Goal: Task Accomplishment & Management: Manage account settings

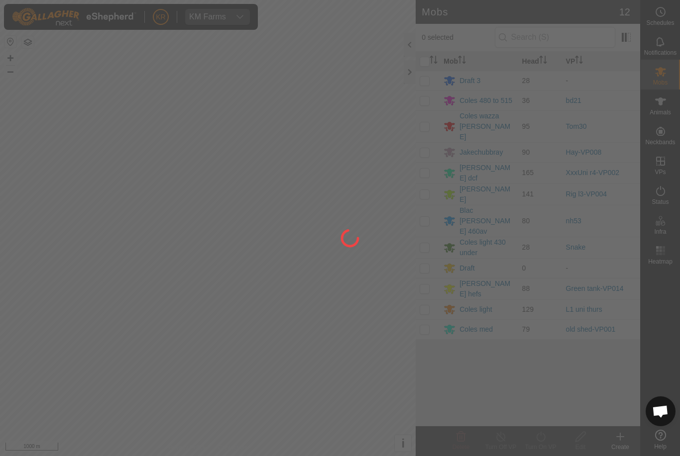
click at [601, 110] on div at bounding box center [340, 228] width 680 height 456
click at [672, 91] on div at bounding box center [340, 228] width 680 height 456
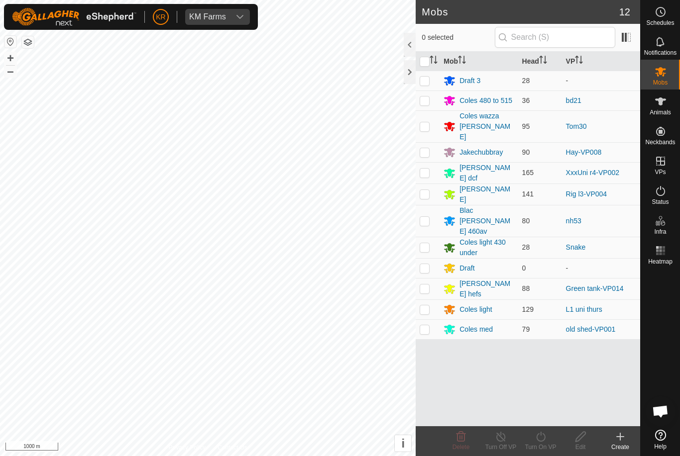
click at [676, 92] on div "Animals" at bounding box center [659, 105] width 39 height 30
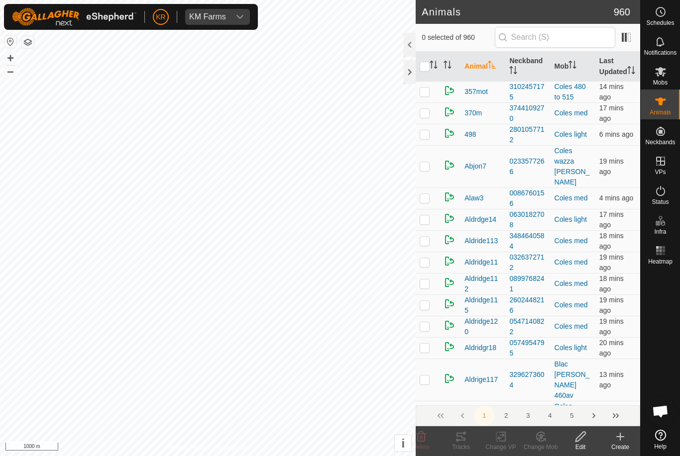
click at [663, 107] on icon at bounding box center [660, 102] width 12 height 12
click at [561, 39] on input "text" at bounding box center [555, 37] width 120 height 21
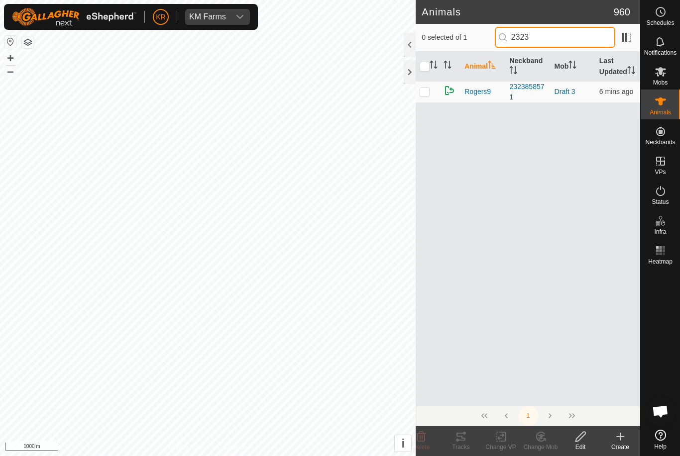
type input "23238"
click at [663, 82] on span "Mobs" at bounding box center [660, 83] width 14 height 6
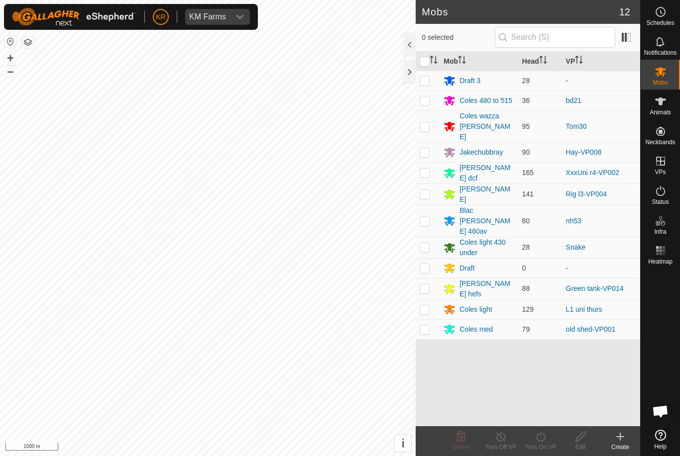
click at [472, 84] on div "Draft 3" at bounding box center [469, 81] width 21 height 10
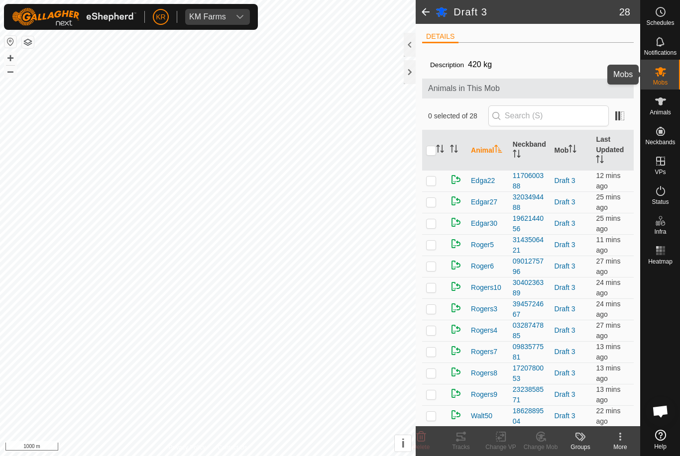
click at [660, 78] on es-mob-svg-icon at bounding box center [660, 72] width 18 height 16
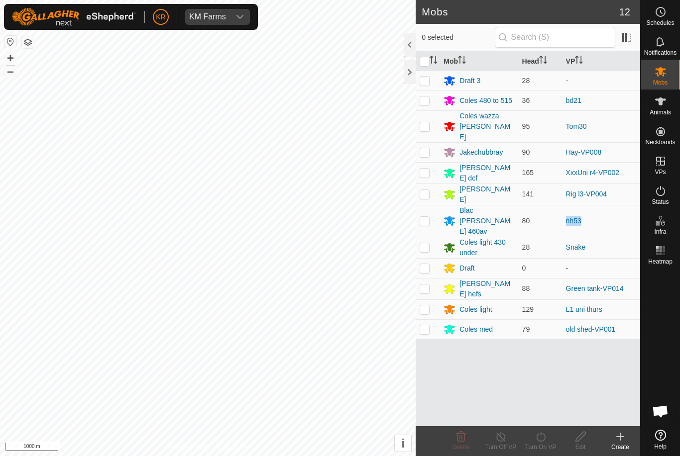
click at [615, 205] on td "nh53" at bounding box center [601, 221] width 78 height 32
click at [607, 142] on td "Hay-VP008" at bounding box center [601, 152] width 78 height 20
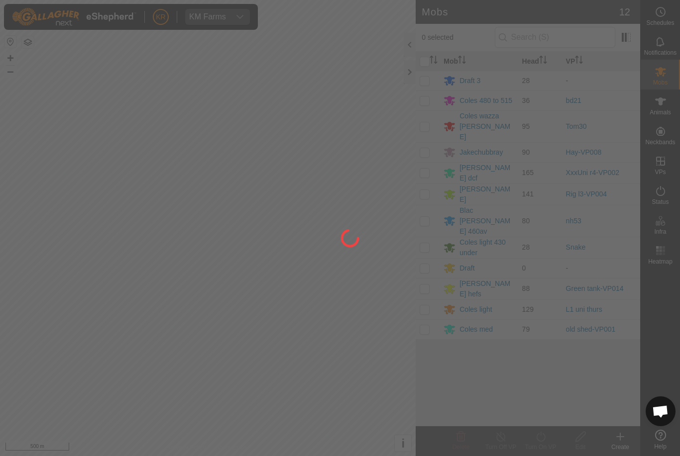
click at [0, 314] on html "KR KM Farms Schedules Notifications Mobs Animals Neckbands VPs Status Infra Hea…" at bounding box center [340, 228] width 680 height 456
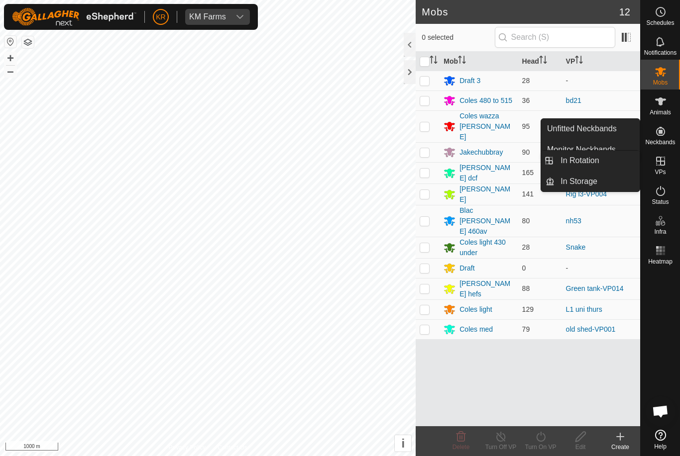
click at [598, 162] on span "In Rotation" at bounding box center [579, 161] width 38 height 12
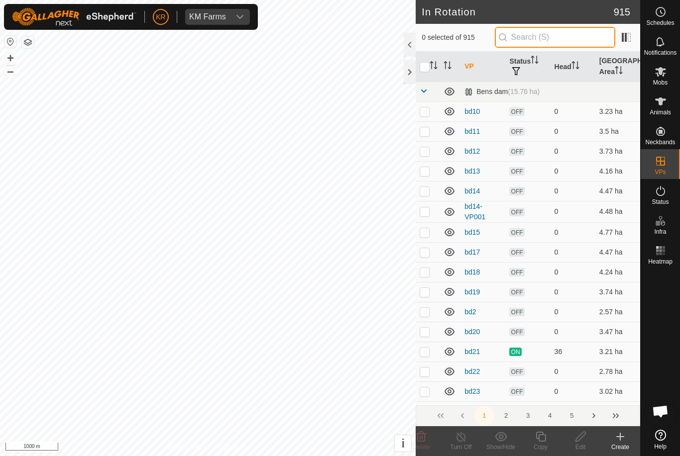
click at [553, 44] on input "text" at bounding box center [555, 37] width 120 height 21
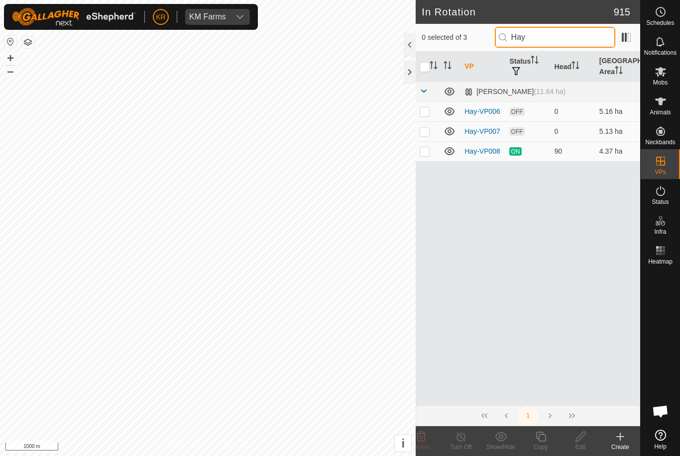
type input "Hay"
click at [429, 153] on p-checkbox at bounding box center [424, 151] width 10 height 8
checkbox input "true"
click at [545, 435] on icon at bounding box center [540, 437] width 10 height 10
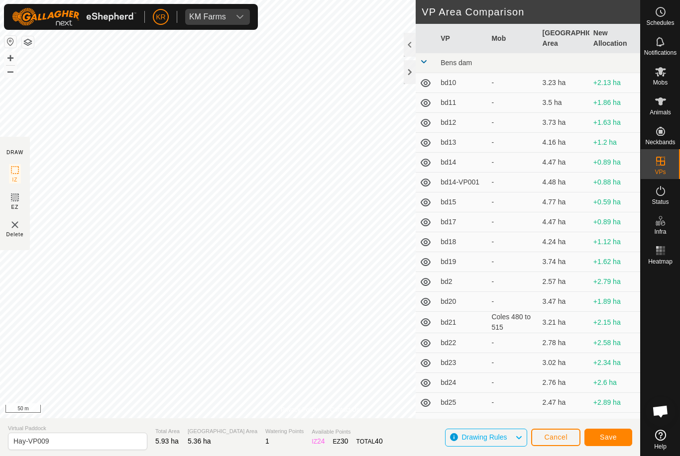
click at [604, 441] on span "Save" at bounding box center [608, 437] width 17 height 8
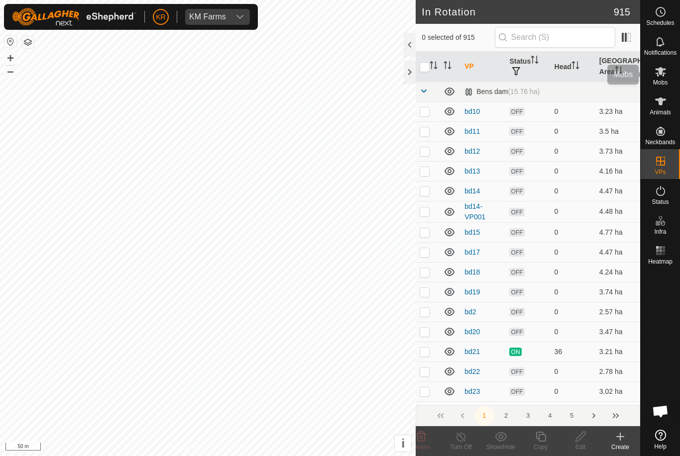
click at [674, 74] on div "Mobs" at bounding box center [659, 75] width 39 height 30
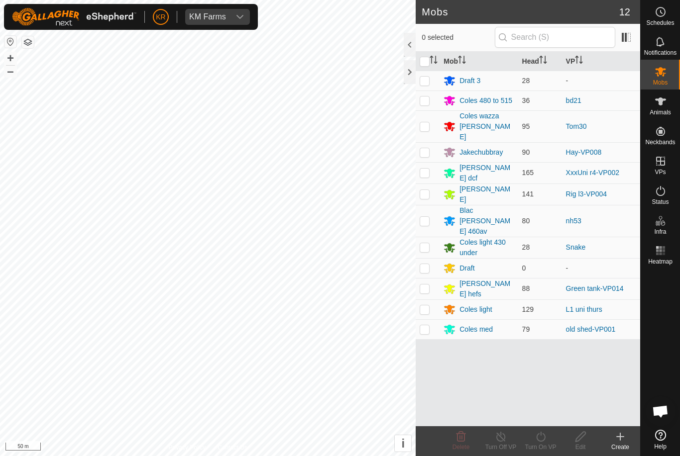
click at [427, 148] on p-checkbox at bounding box center [424, 152] width 10 height 8
checkbox input "true"
click at [539, 438] on icon at bounding box center [540, 437] width 12 height 12
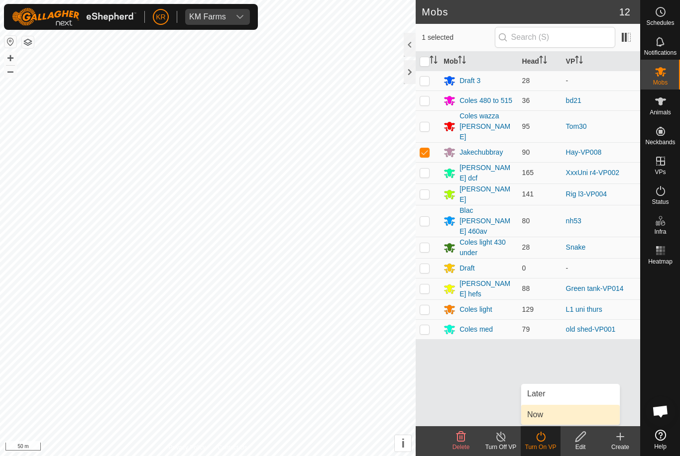
click at [550, 415] on link "Now" at bounding box center [570, 415] width 99 height 20
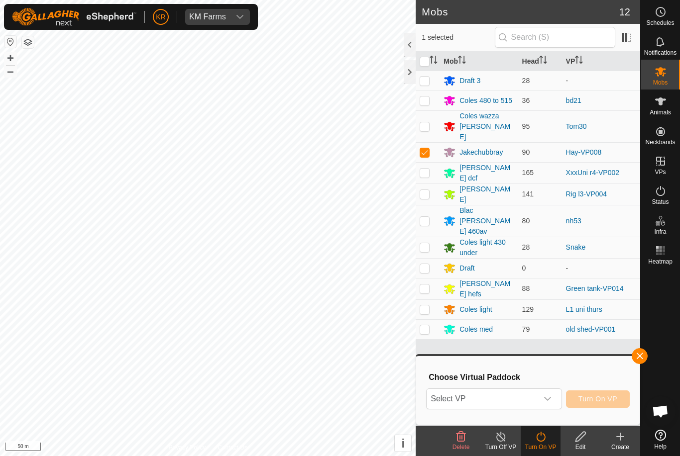
click at [522, 399] on span "Select VP" at bounding box center [481, 399] width 110 height 20
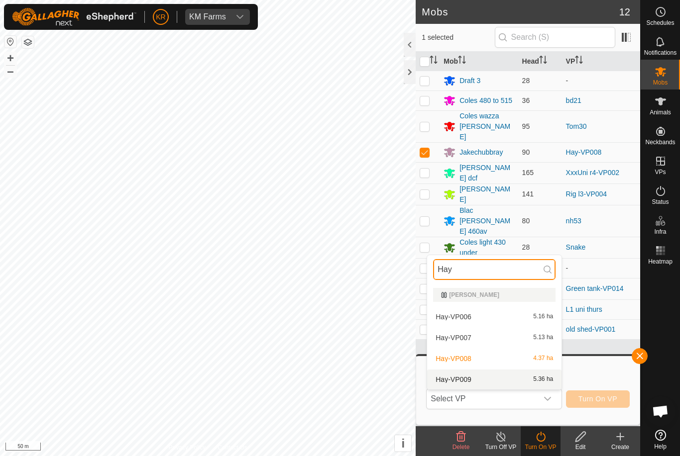
type input "Hay"
click at [488, 379] on div "Hay-VP009 5.36 ha" at bounding box center [494, 380] width 122 height 12
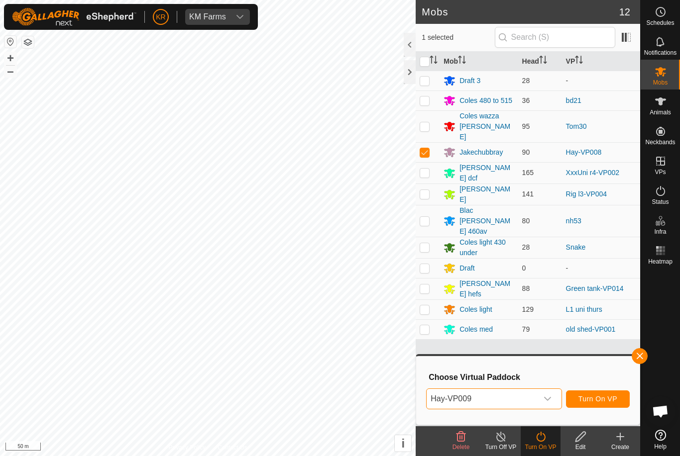
click at [597, 395] on span "Turn On VP" at bounding box center [597, 399] width 39 height 8
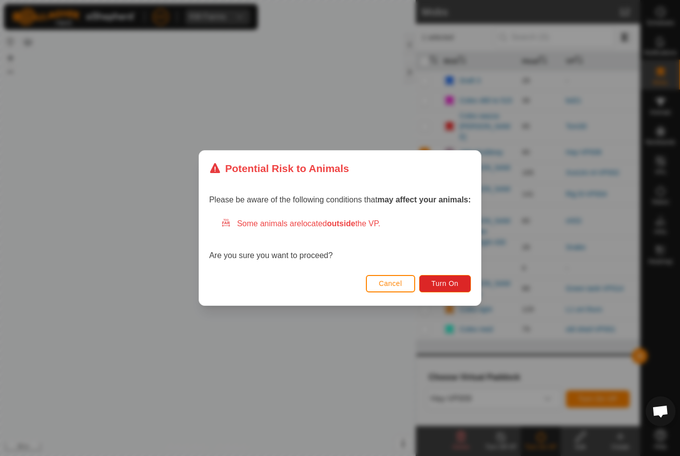
click at [445, 284] on span "Turn On" at bounding box center [444, 284] width 27 height 8
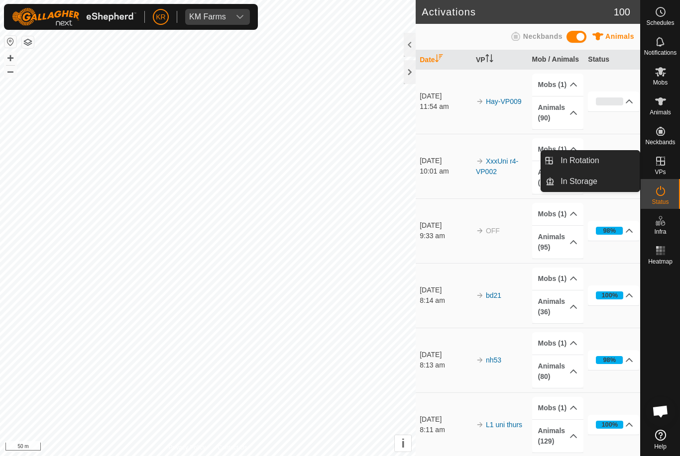
click at [597, 159] on span "In Rotation" at bounding box center [579, 161] width 38 height 12
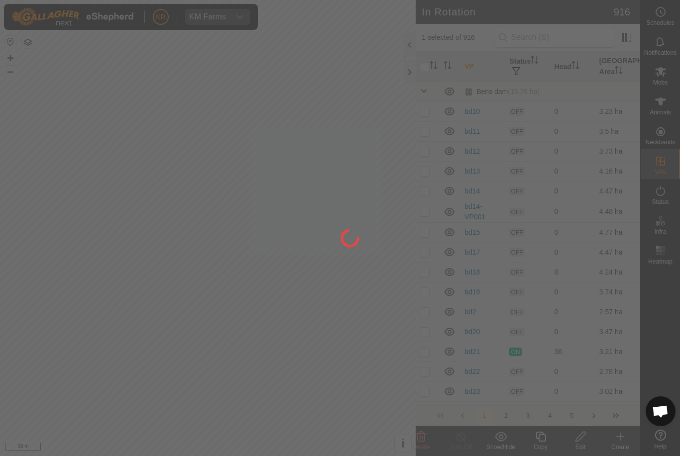
click at [589, 163] on div at bounding box center [340, 228] width 680 height 456
click at [628, 444] on div at bounding box center [340, 228] width 680 height 456
click at [628, 447] on div at bounding box center [340, 228] width 680 height 456
click at [627, 451] on div at bounding box center [340, 228] width 680 height 456
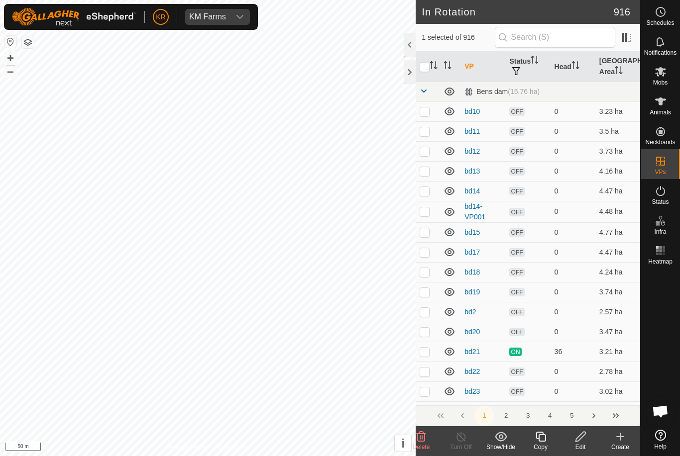
click at [624, 447] on div "Create" at bounding box center [620, 447] width 40 height 9
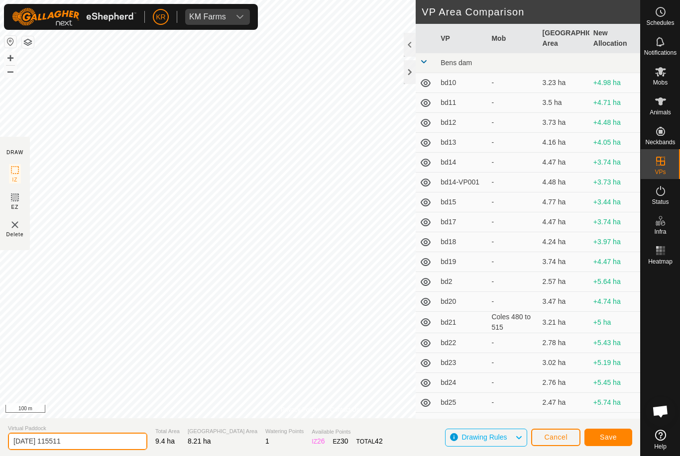
click at [94, 440] on input "2025-09-04 115511" at bounding box center [77, 441] width 139 height 17
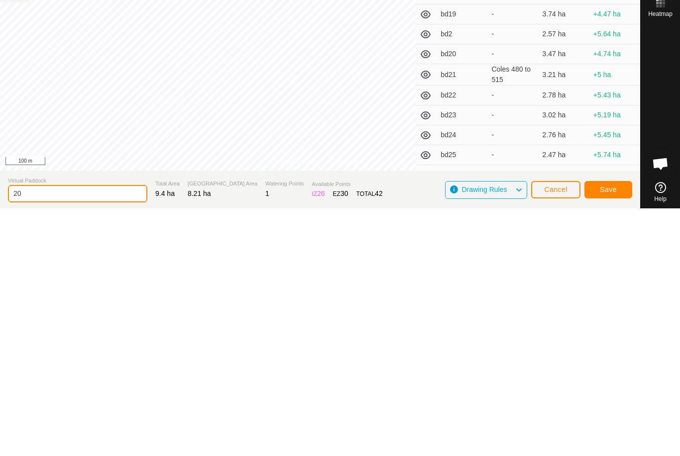
type input "2"
type input "Xxtrain"
click at [603, 433] on span "Save" at bounding box center [608, 437] width 17 height 8
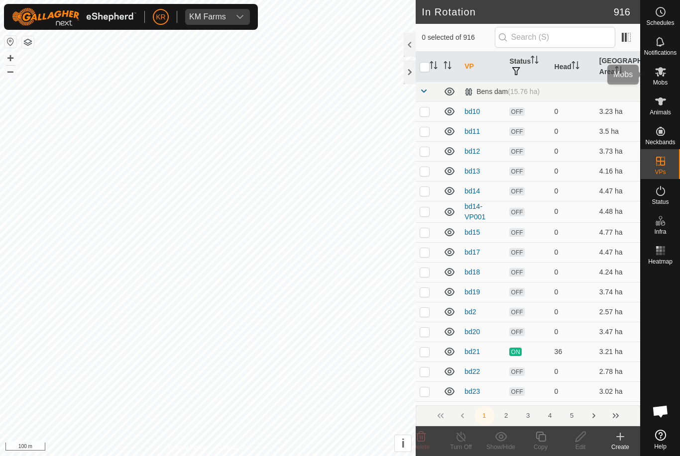
click at [668, 76] on es-mob-svg-icon at bounding box center [660, 72] width 18 height 16
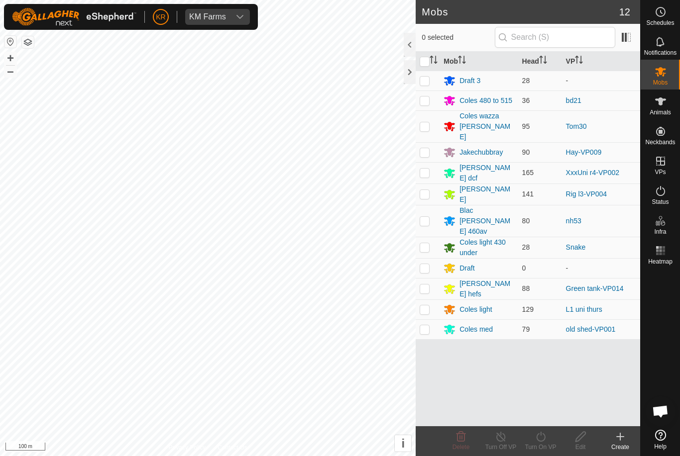
click at [425, 81] on p-checkbox at bounding box center [424, 81] width 10 height 8
checkbox input "true"
click at [529, 447] on div "Turn On VP" at bounding box center [541, 447] width 40 height 9
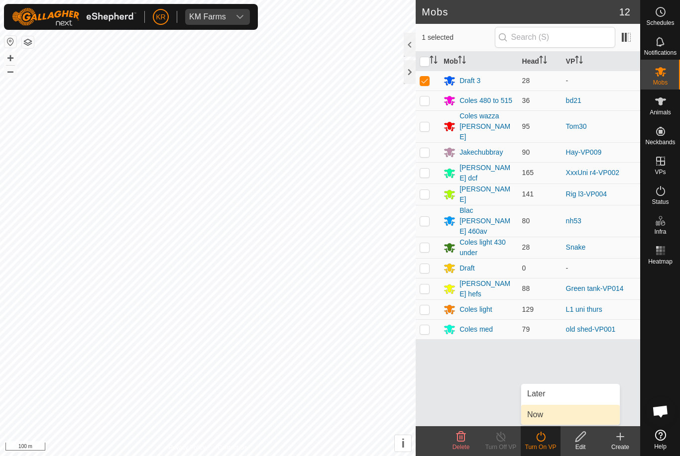
click at [541, 416] on span "Now" at bounding box center [535, 415] width 16 height 12
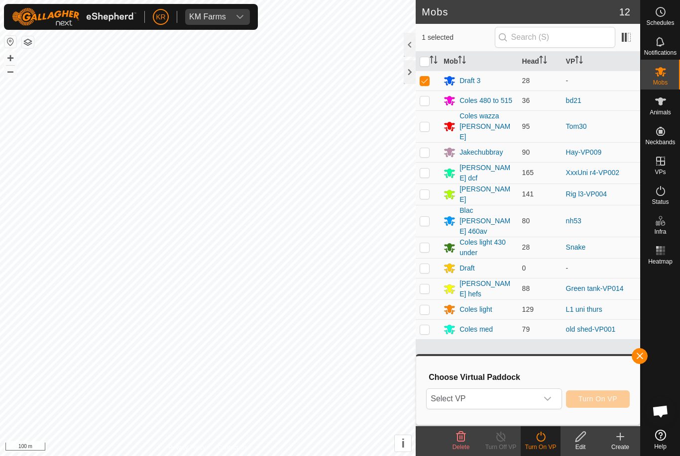
click at [507, 394] on span "Select VP" at bounding box center [481, 399] width 110 height 20
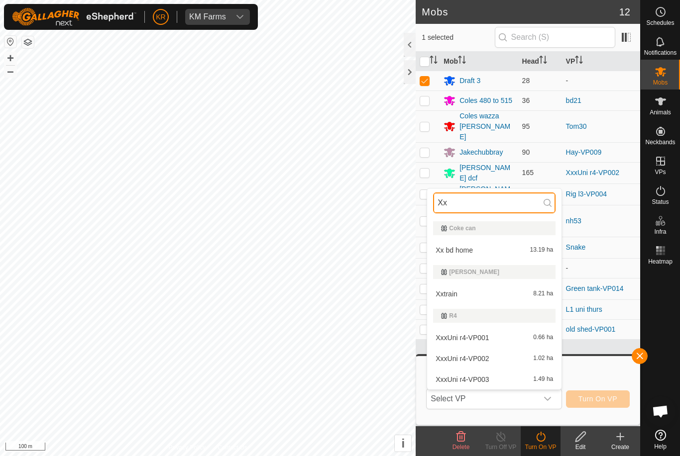
type input "Xx"
click at [500, 295] on div "Xxtrain 8.21 ha" at bounding box center [494, 294] width 122 height 12
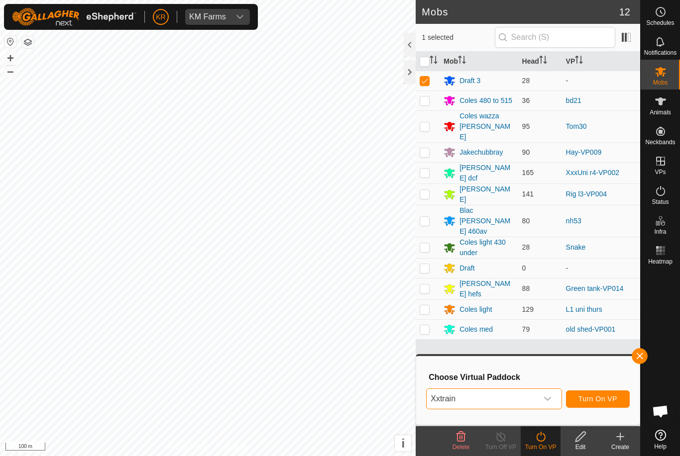
click at [602, 399] on span "Turn On VP" at bounding box center [597, 399] width 39 height 8
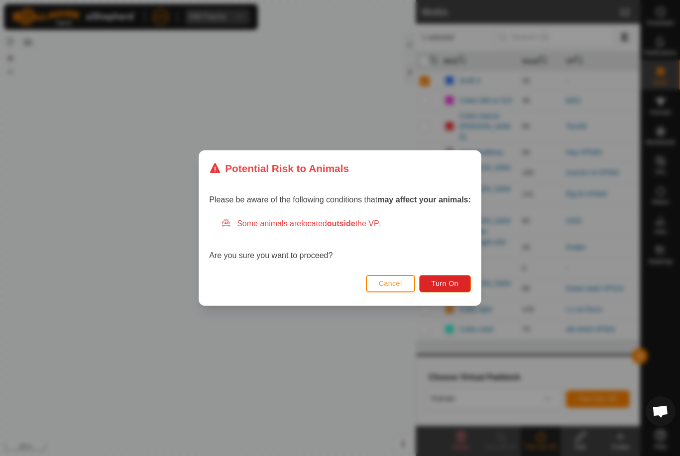
click at [455, 281] on span "Turn On" at bounding box center [444, 284] width 27 height 8
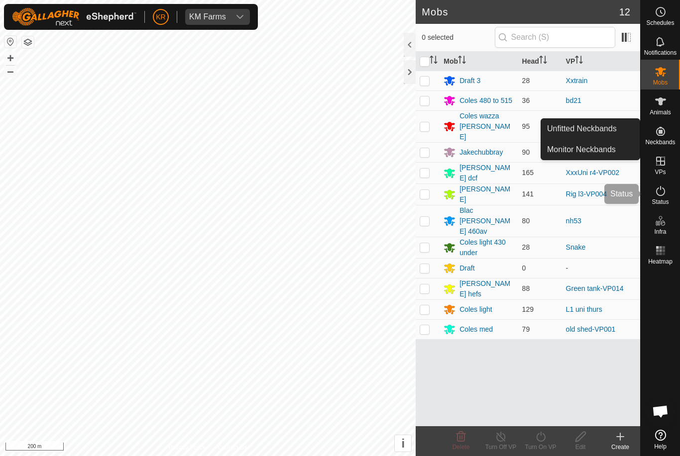
click at [679, 184] on div "Status" at bounding box center [659, 194] width 39 height 30
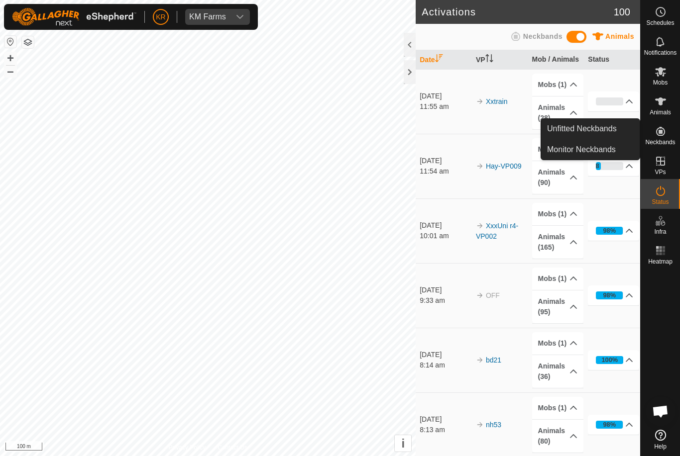
click at [604, 125] on span "Unfitted Neckbands" at bounding box center [582, 129] width 70 height 12
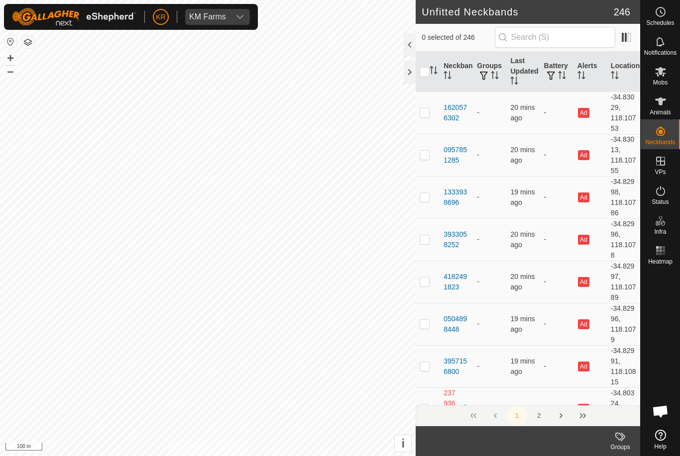
click at [597, 130] on span "Unfitted Neckbands" at bounding box center [582, 129] width 70 height 12
checkbox input "true"
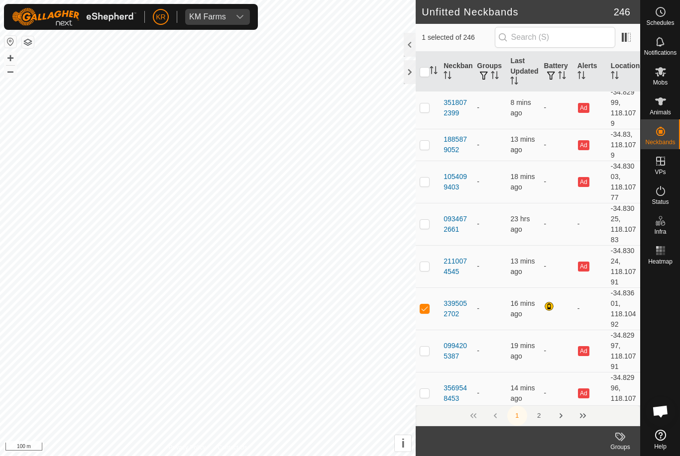
scroll to position [3634, 0]
click at [663, 103] on icon at bounding box center [660, 102] width 12 height 12
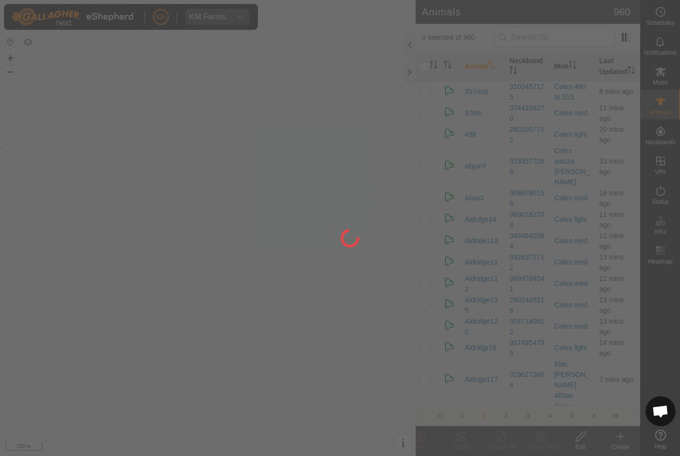
click at [665, 111] on div at bounding box center [340, 228] width 680 height 456
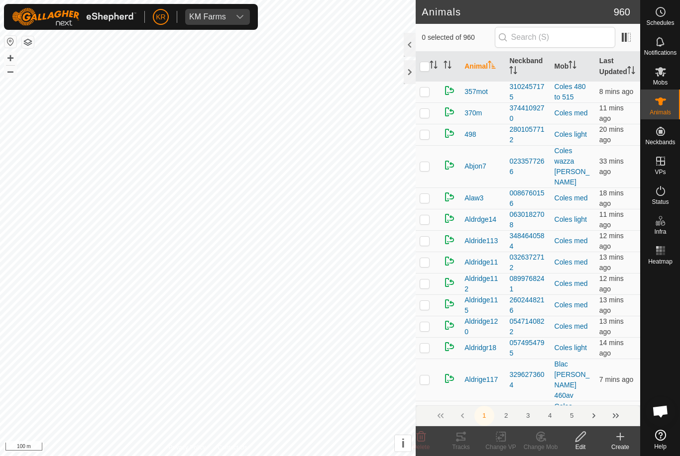
click at [624, 441] on icon at bounding box center [620, 437] width 12 height 12
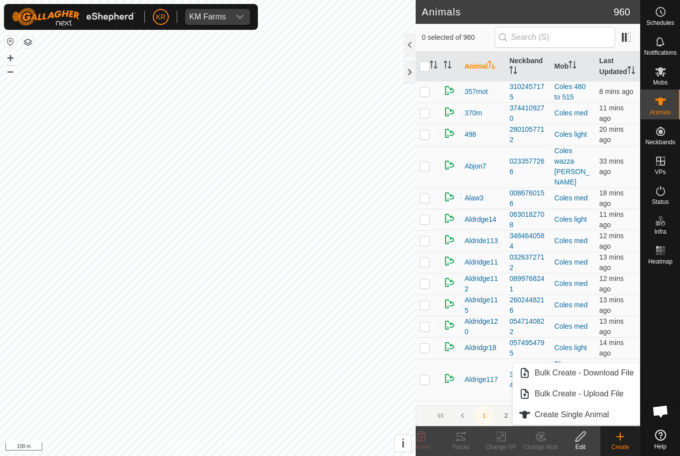
click at [589, 414] on span "Create Single Animal" at bounding box center [571, 415] width 74 height 12
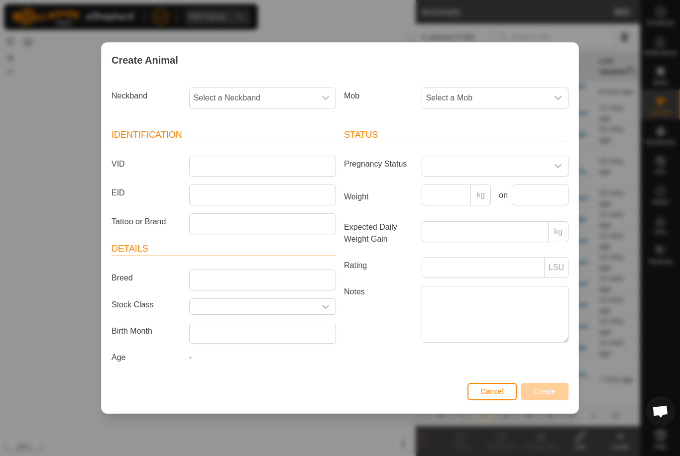
click at [495, 105] on span "Select a Mob" at bounding box center [485, 98] width 126 height 20
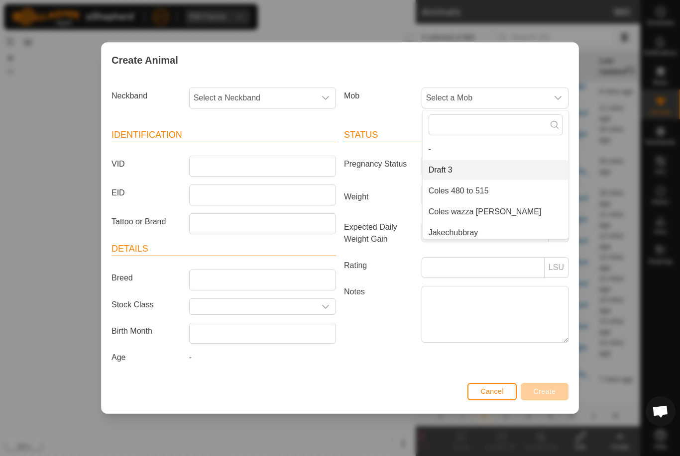
click at [460, 165] on li "Draft 3" at bounding box center [495, 170] width 146 height 20
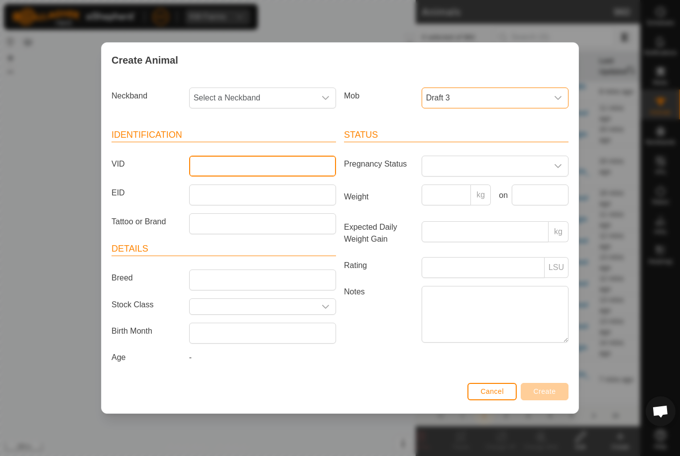
click at [300, 159] on input "VID" at bounding box center [262, 166] width 147 height 21
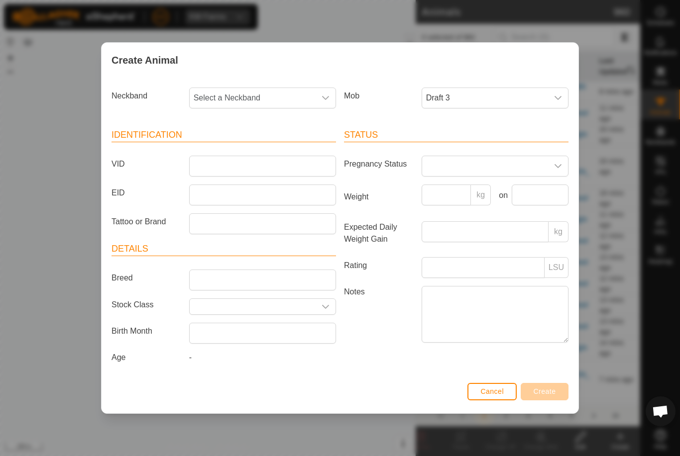
click at [250, 94] on span "Select a Neckband" at bounding box center [253, 98] width 126 height 20
type input "33950"
click at [279, 165] on li "3395086603" at bounding box center [263, 170] width 146 height 20
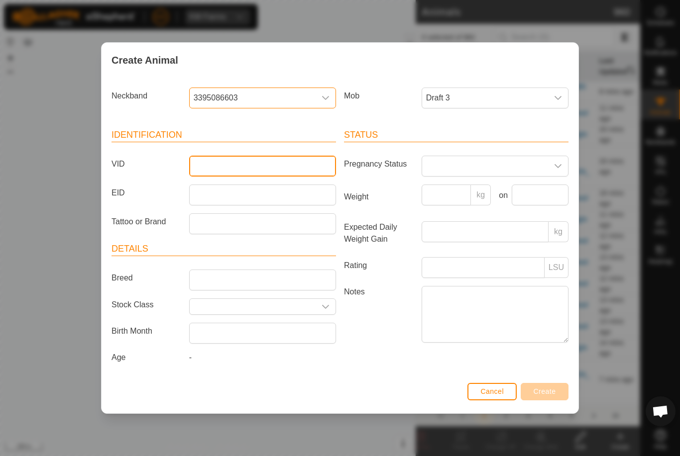
click at [283, 162] on input "VID" at bounding box center [262, 166] width 147 height 21
type input "Walter39"
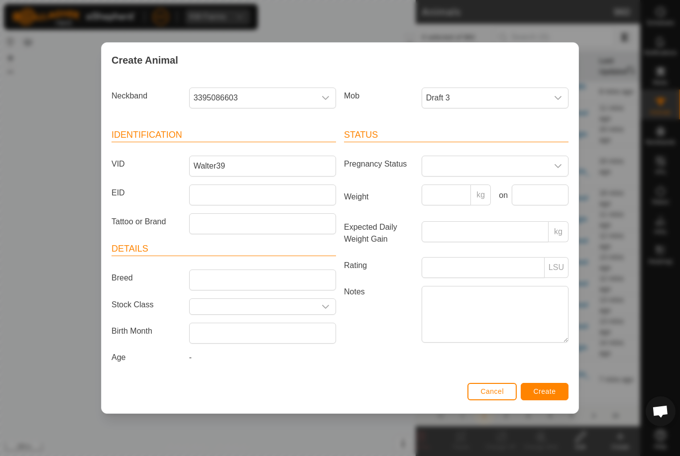
click at [550, 393] on span "Create" at bounding box center [544, 392] width 22 height 8
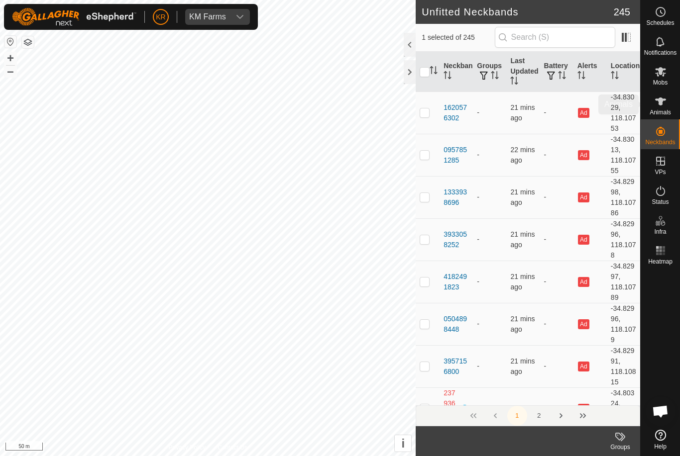
click at [663, 105] on icon at bounding box center [660, 102] width 12 height 12
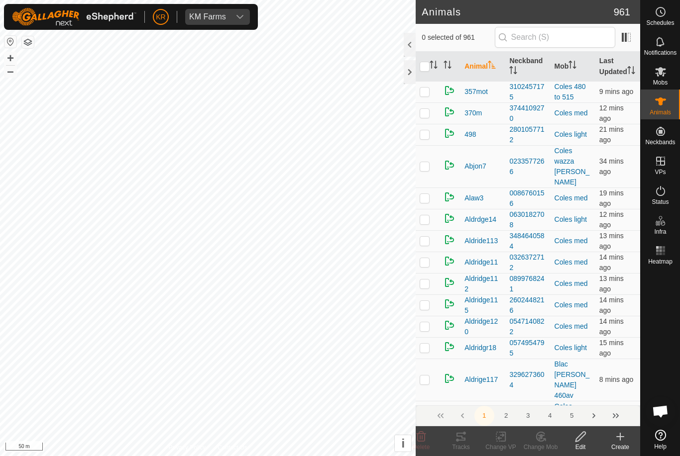
click at [607, 449] on div "Create" at bounding box center [620, 447] width 40 height 9
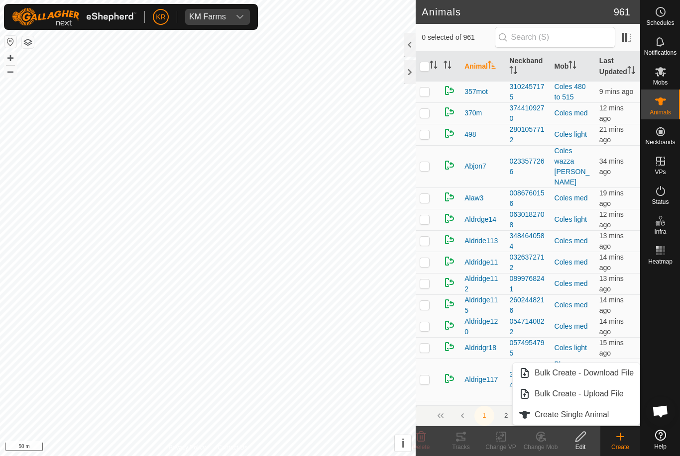
click at [599, 423] on link "Create Single Animal" at bounding box center [576, 415] width 127 height 20
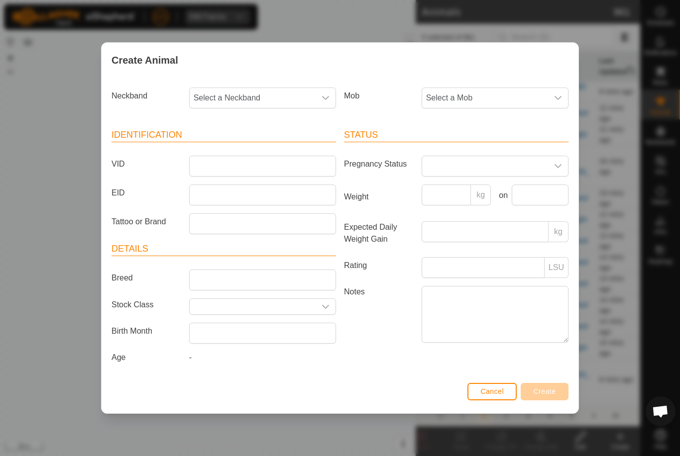
click at [273, 111] on div "Neckband Select a Neckband" at bounding box center [223, 102] width 232 height 37
click at [281, 91] on span "Select a Neckband" at bounding box center [253, 98] width 126 height 20
type input "330"
click at [260, 142] on li "3933058252" at bounding box center [263, 149] width 146 height 20
click at [490, 394] on span "Cancel" at bounding box center [491, 392] width 23 height 8
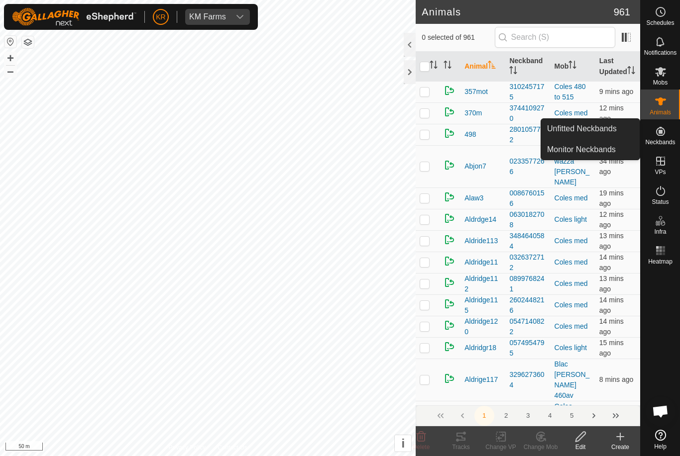
click at [604, 129] on span "Unfitted Neckbands" at bounding box center [582, 129] width 70 height 12
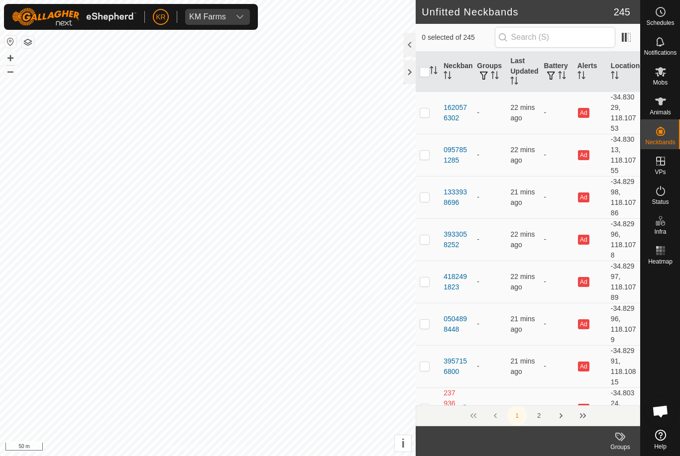
checkbox input "true"
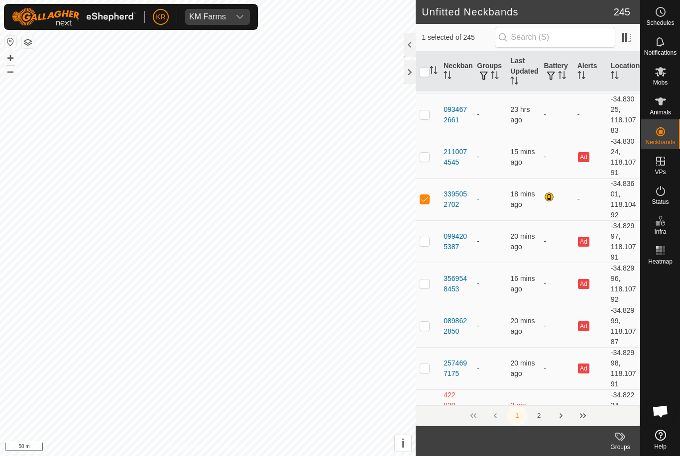
scroll to position [3742, 0]
click at [663, 104] on icon at bounding box center [660, 102] width 12 height 12
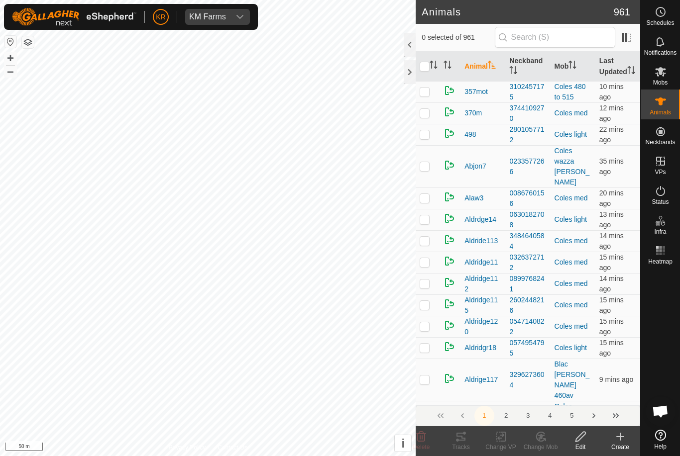
click at [621, 440] on icon at bounding box center [620, 437] width 12 height 12
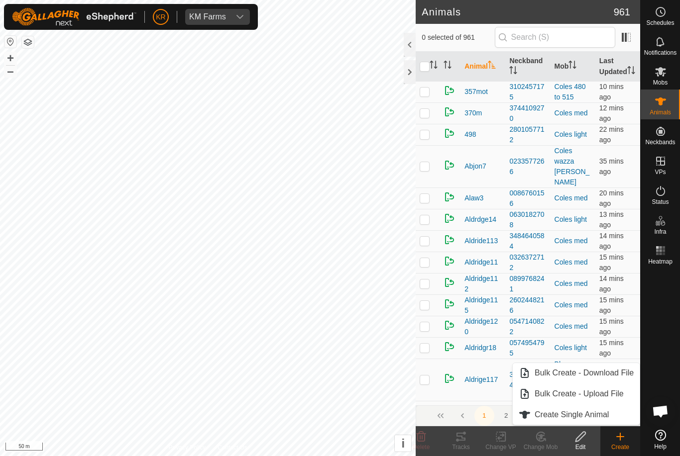
click at [595, 422] on link "Create Single Animal" at bounding box center [576, 415] width 127 height 20
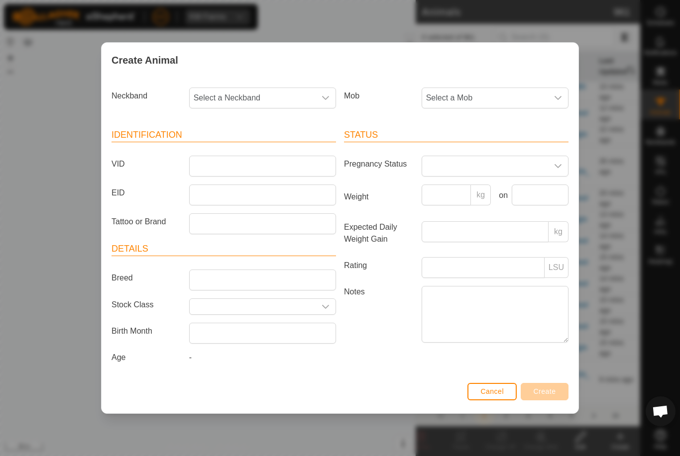
click at [480, 95] on span "Select a Mob" at bounding box center [485, 98] width 126 height 20
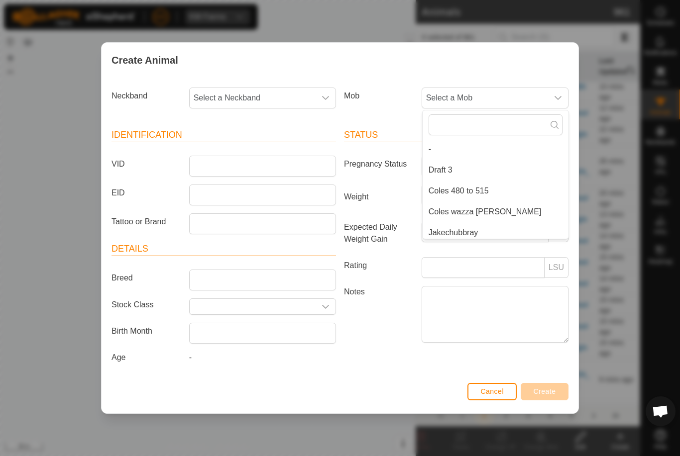
click at [468, 169] on li "Draft 3" at bounding box center [495, 170] width 146 height 20
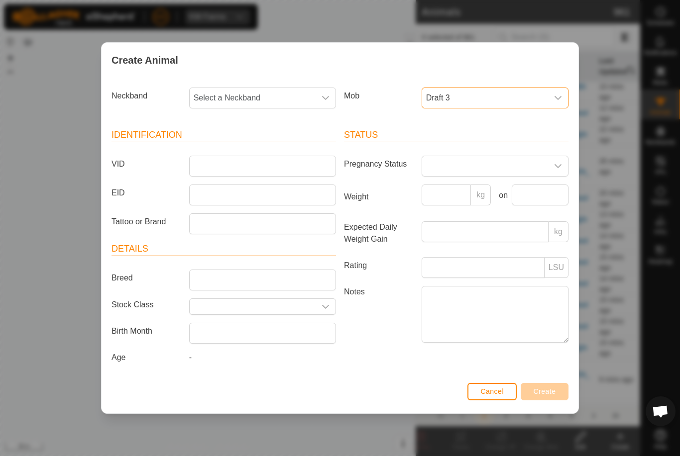
click at [266, 96] on span "Select a Neckband" at bounding box center [253, 98] width 126 height 20
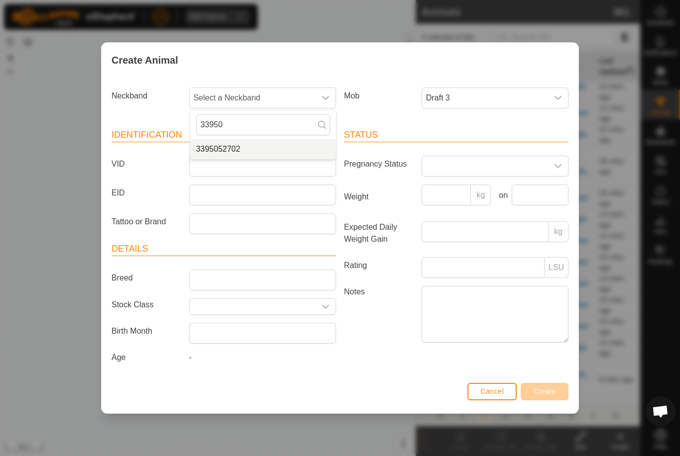
type input "33950"
click at [281, 141] on li "3395052702" at bounding box center [263, 149] width 146 height 20
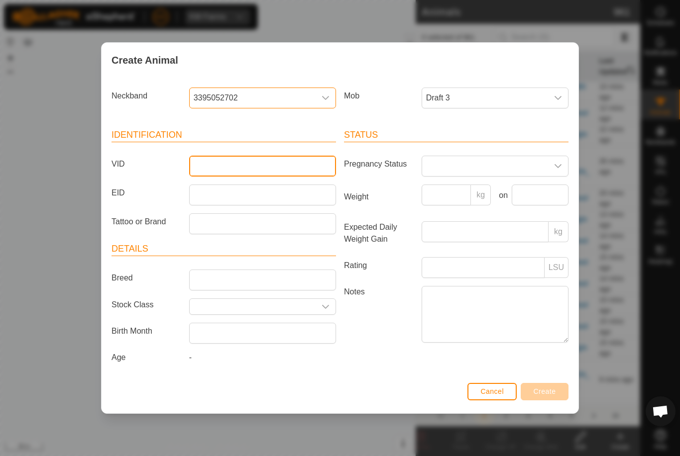
click at [242, 162] on input "VID" at bounding box center [262, 166] width 147 height 21
type input "Walt39"
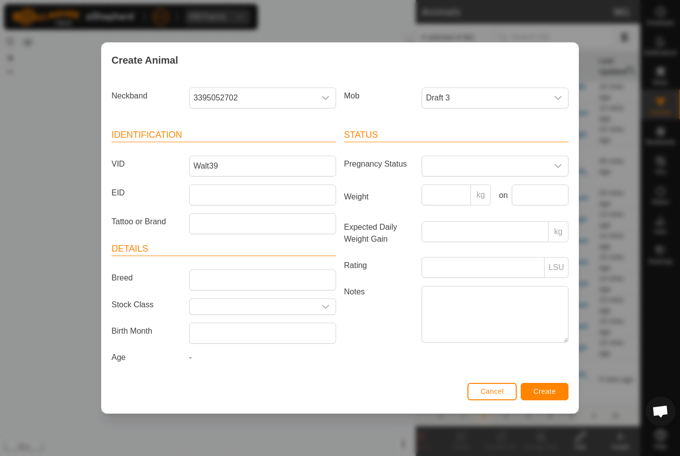
click at [552, 389] on button "Create" at bounding box center [545, 391] width 48 height 17
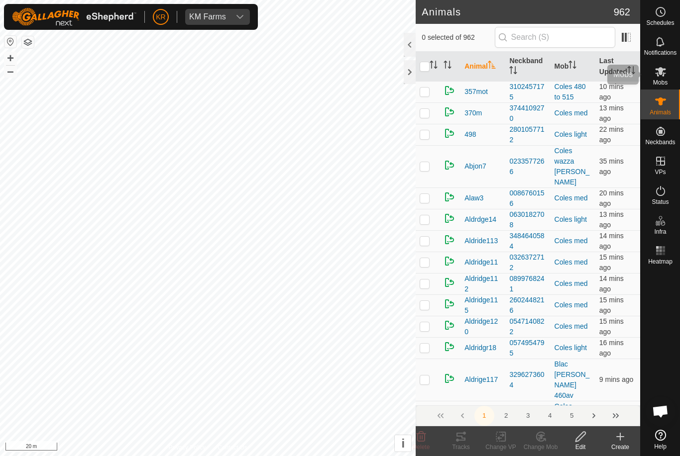
click at [665, 72] on icon at bounding box center [660, 72] width 12 height 12
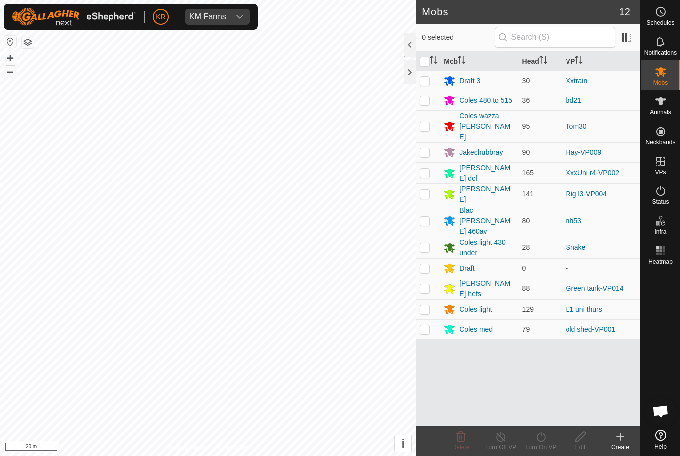
click at [425, 80] on p-checkbox at bounding box center [424, 81] width 10 height 8
checkbox input "true"
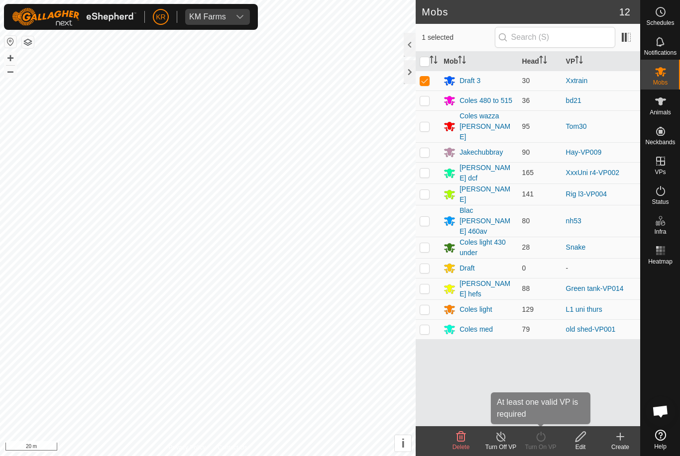
click at [545, 438] on icon at bounding box center [540, 437] width 12 height 12
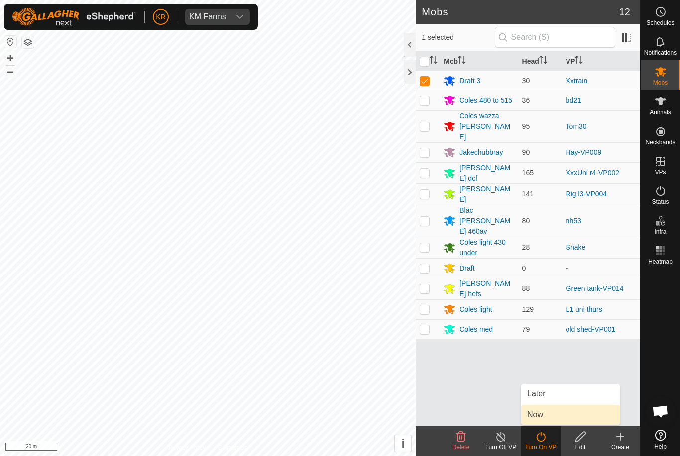
click at [548, 412] on link "Now" at bounding box center [570, 415] width 99 height 20
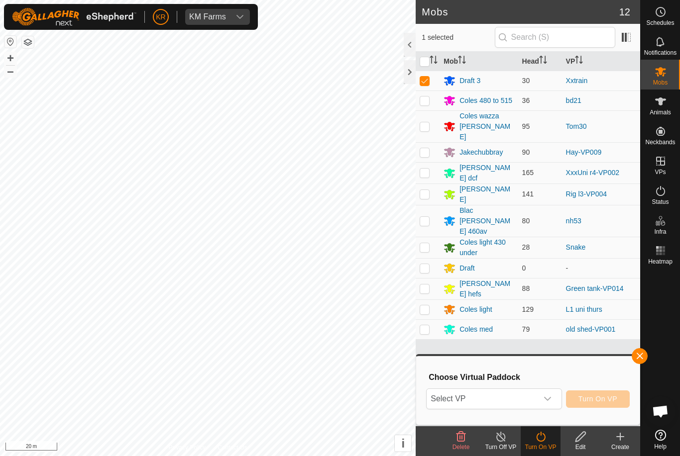
click at [525, 400] on span "Select VP" at bounding box center [481, 399] width 110 height 20
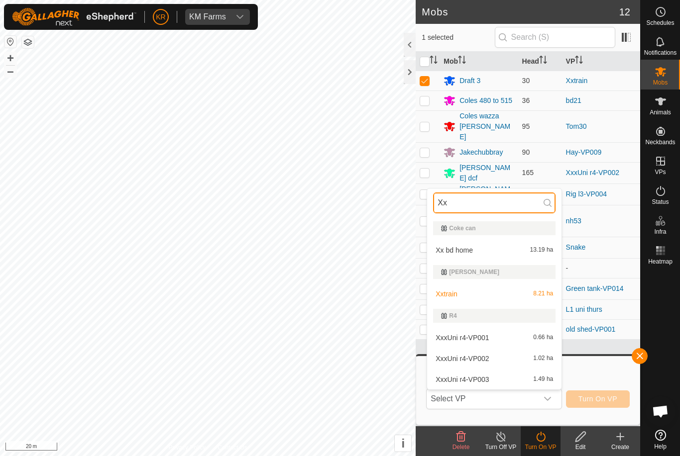
type input "Xx"
click at [499, 292] on div "Xxtrain 8.21 ha" at bounding box center [494, 294] width 122 height 12
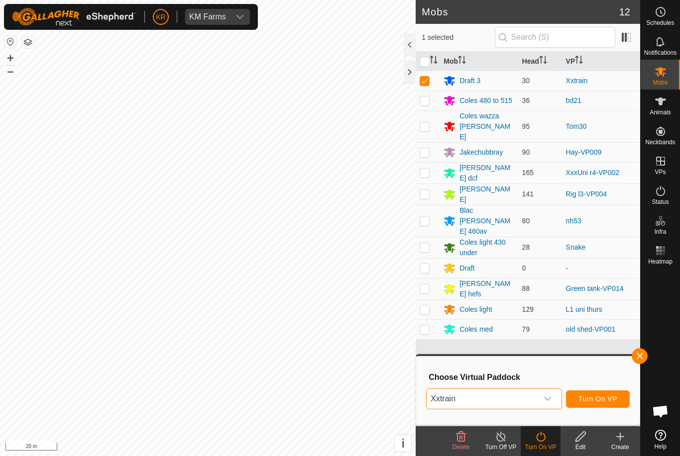
click at [597, 394] on button "Turn On VP" at bounding box center [598, 399] width 64 height 17
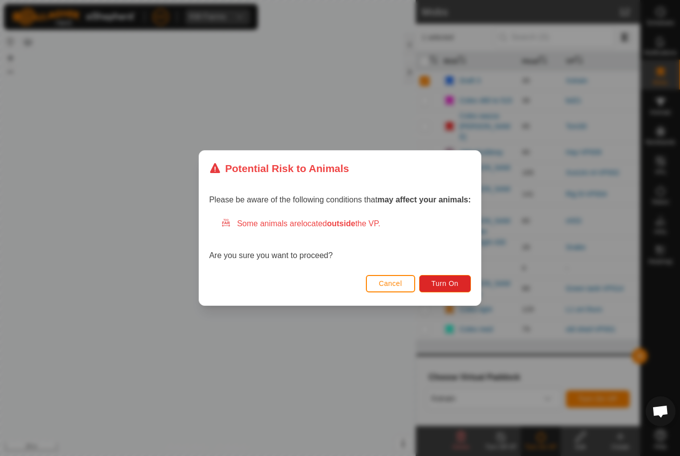
click at [446, 290] on button "Turn On" at bounding box center [445, 283] width 52 height 17
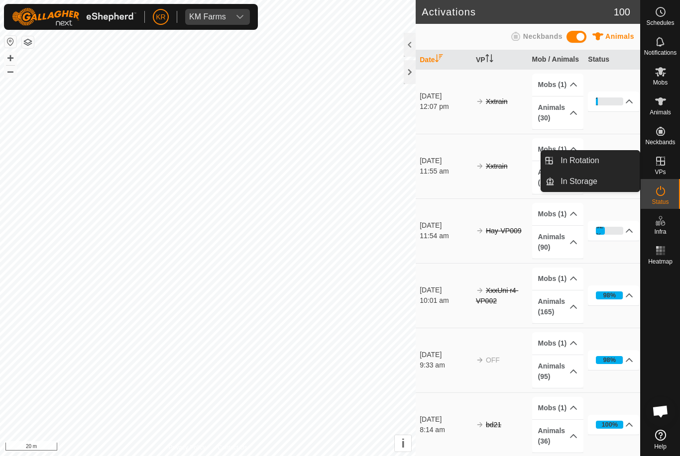
click at [589, 162] on span "In Rotation" at bounding box center [579, 161] width 38 height 12
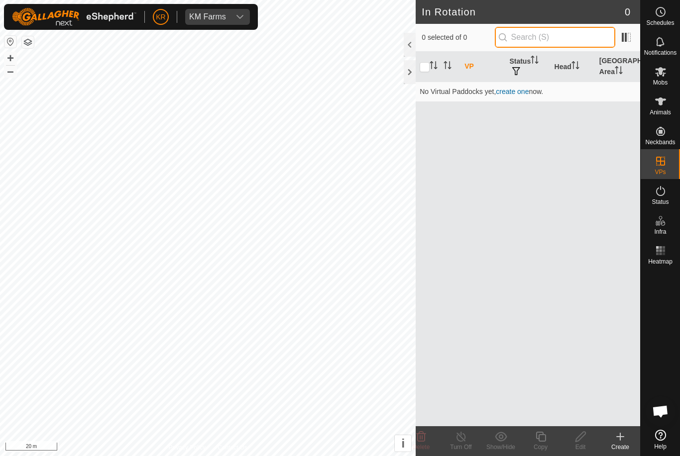
click at [559, 39] on input "text" at bounding box center [555, 37] width 120 height 21
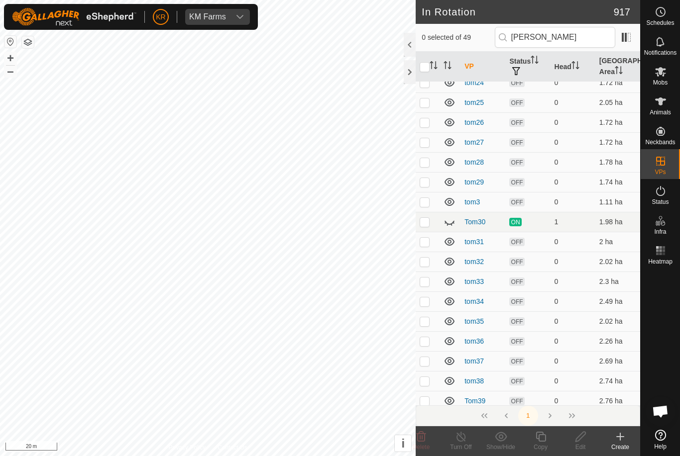
scroll to position [387, 0]
type input "[PERSON_NAME]"
click at [451, 221] on tbody "Old sheds (14.16 ha) tom1-VP001 OFF 0 14.16 ha Tommies (13.2 ha) tom1 OFF 0 0.6…" at bounding box center [528, 202] width 224 height 1017
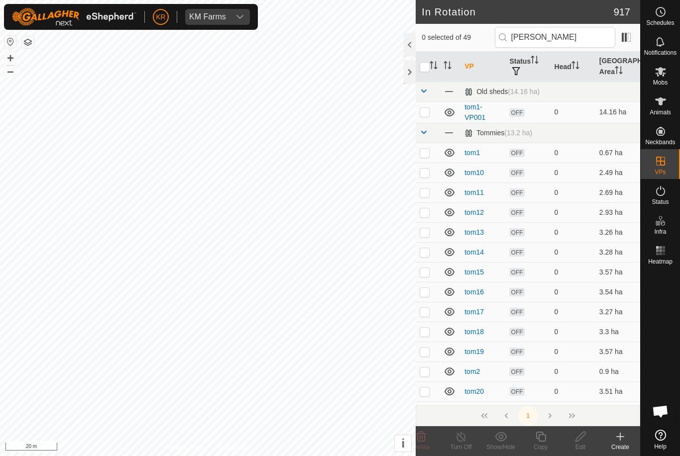
click at [426, 185] on td at bounding box center [428, 193] width 24 height 20
click at [422, 192] on p-checkbox at bounding box center [424, 193] width 10 height 8
checkbox input "false"
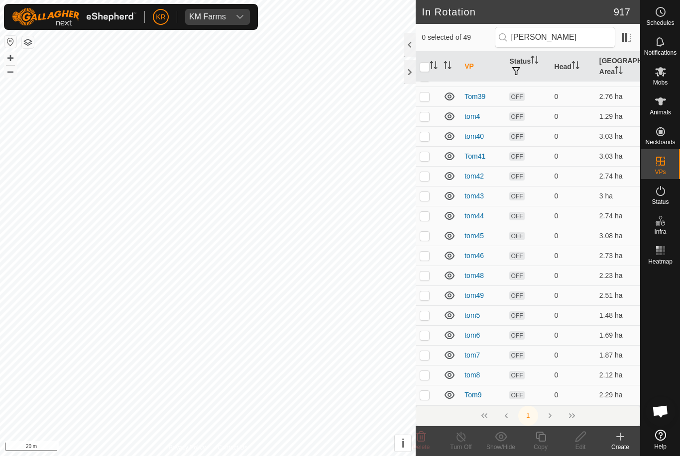
scroll to position [693, 0]
click at [569, 47] on input "[PERSON_NAME]" at bounding box center [555, 37] width 120 height 21
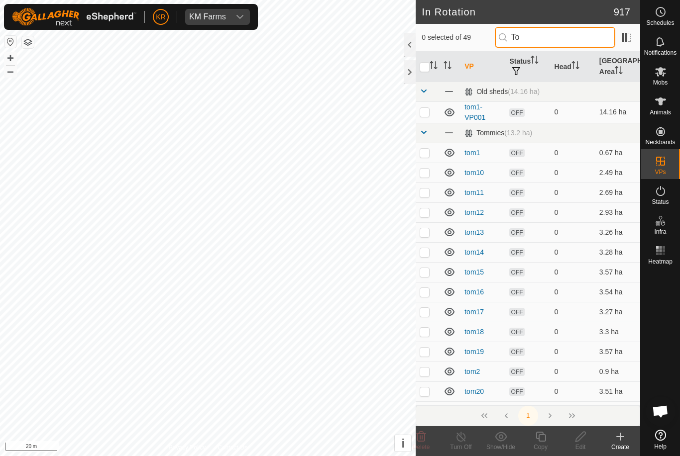
type input "T"
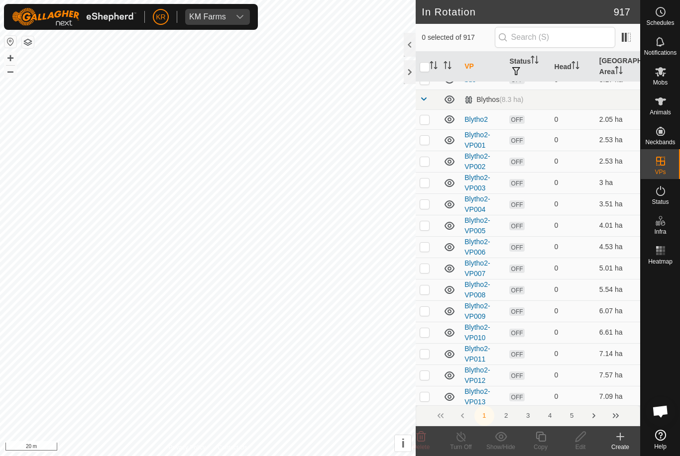
scroll to position [669, 0]
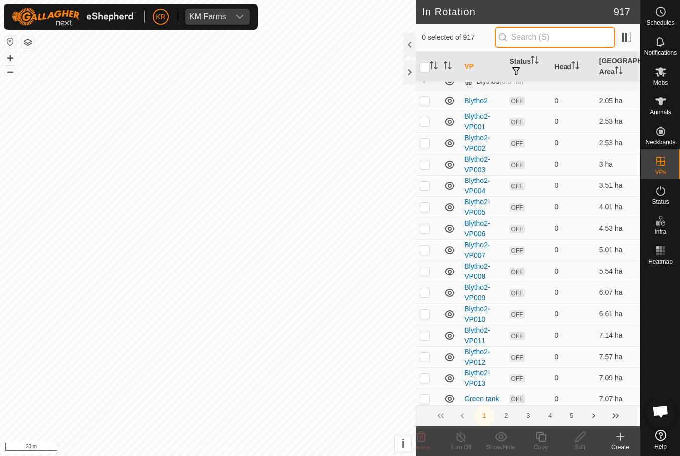
click at [563, 30] on input "text" at bounding box center [555, 37] width 120 height 21
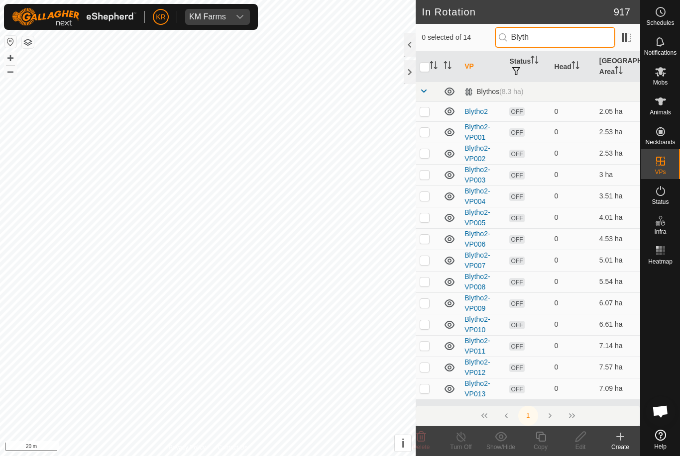
type input "Blyth"
click at [424, 63] on input "checkbox" at bounding box center [424, 67] width 10 height 10
checkbox input "true"
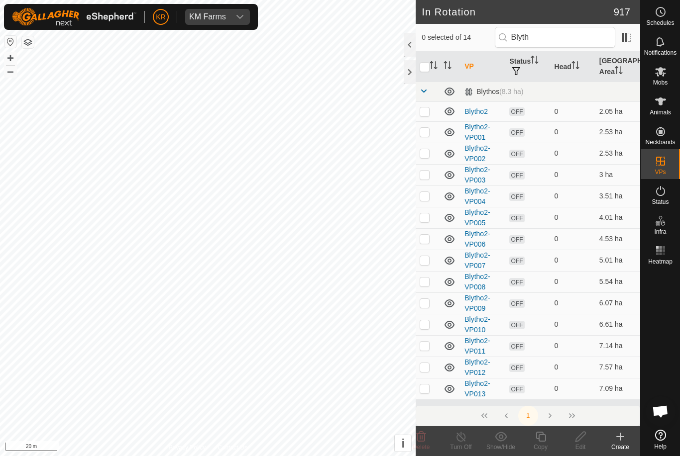
checkbox input "true"
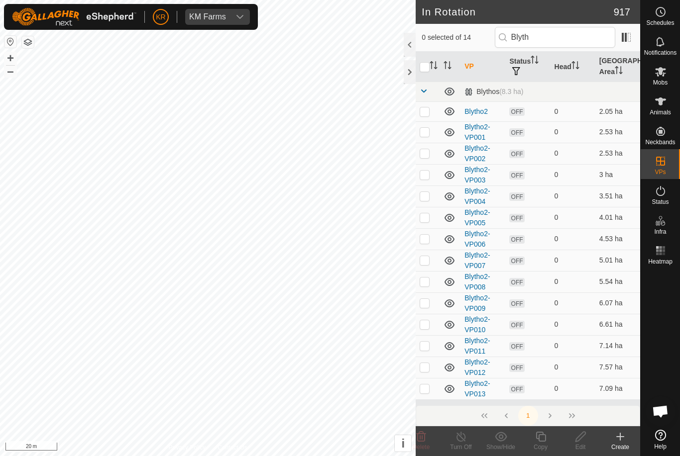
checkbox input "true"
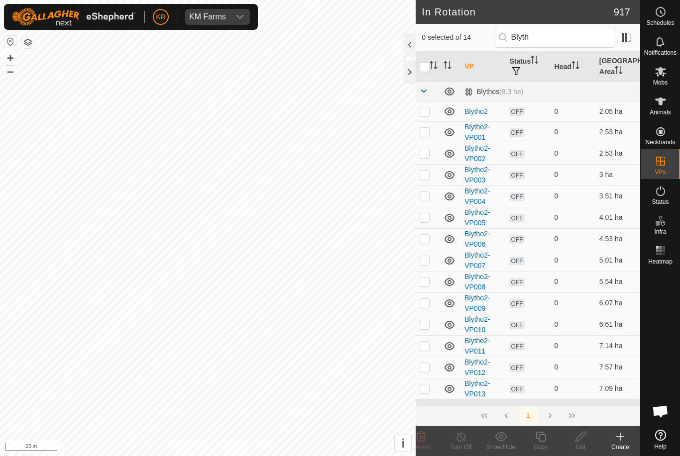
checkbox input "true"
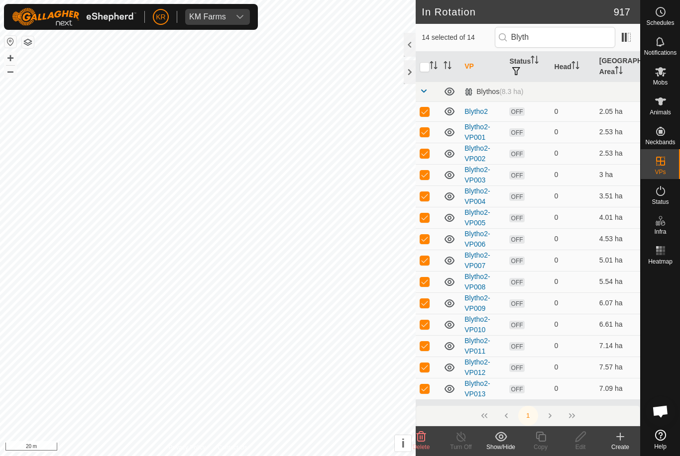
click at [499, 441] on icon at bounding box center [501, 436] width 12 height 9
click at [536, 415] on span "Move to 'In Storage'" at bounding box center [538, 415] width 70 height 12
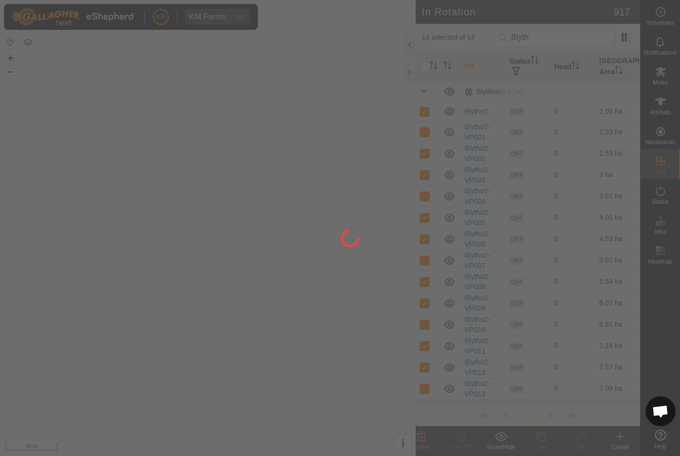
checkbox input "false"
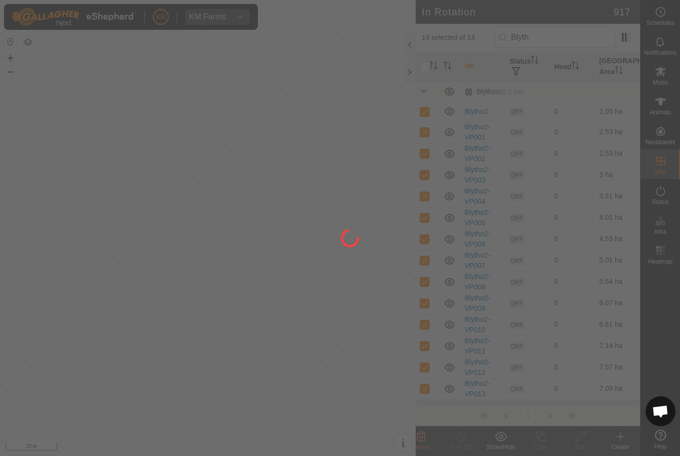
checkbox input "false"
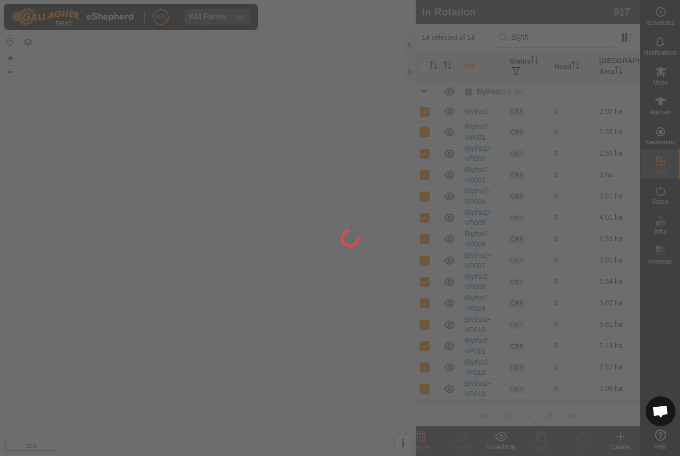
checkbox input "false"
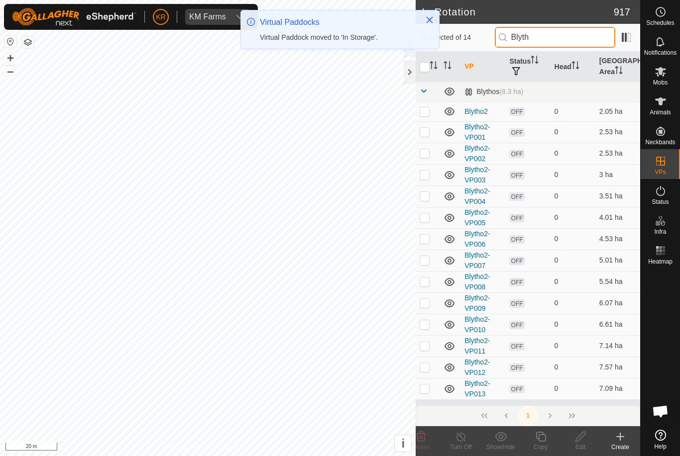
click at [572, 46] on input "Blyth" at bounding box center [555, 37] width 120 height 21
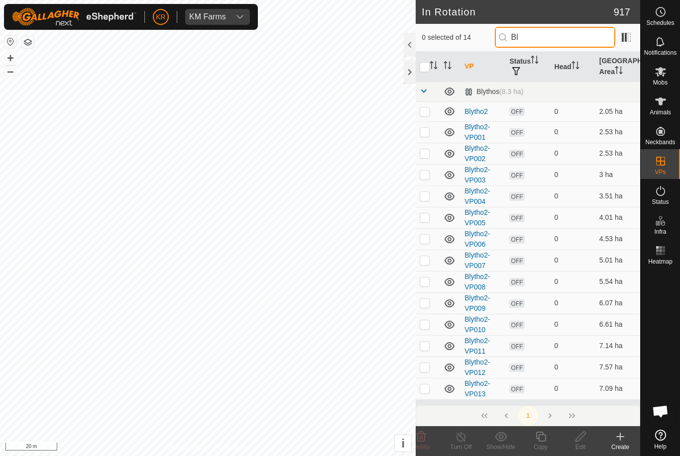
type input "B"
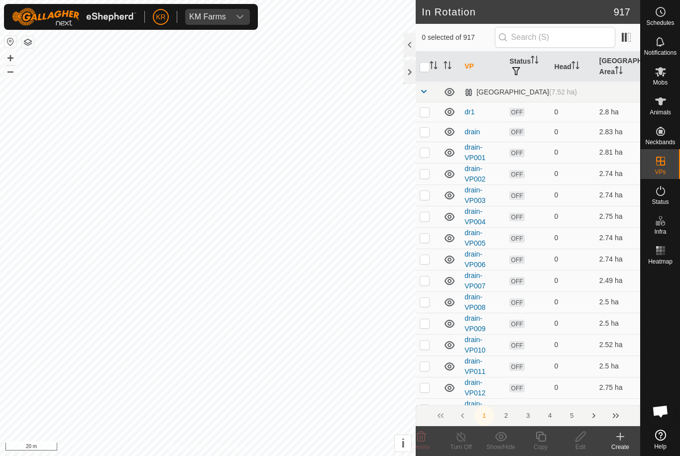
scroll to position [1554, 0]
click at [569, 34] on input "text" at bounding box center [555, 37] width 120 height 21
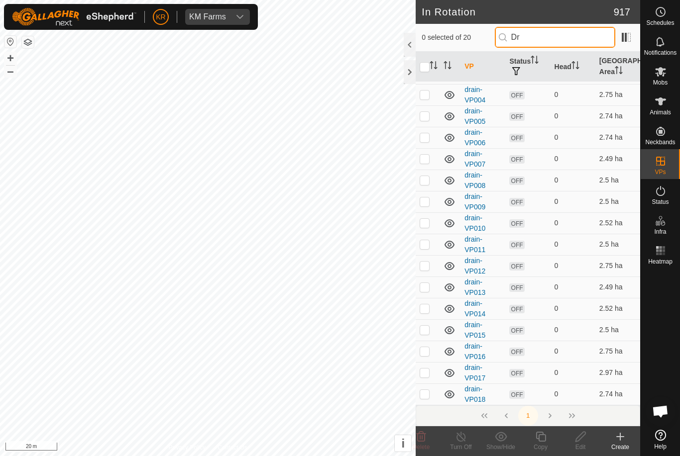
scroll to position [0, 0]
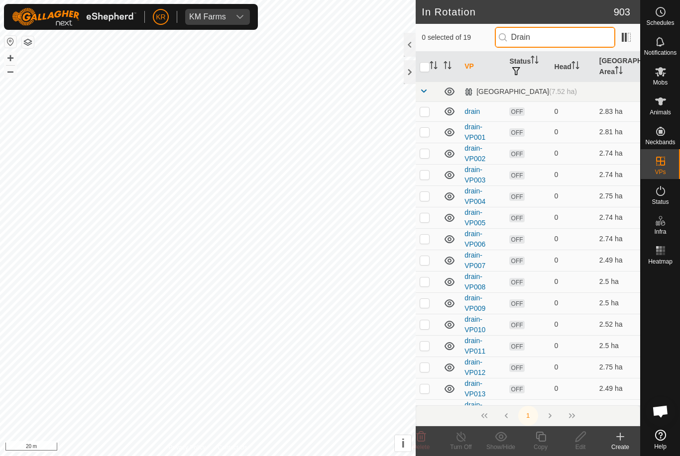
type input "Drain"
click at [425, 66] on input "checkbox" at bounding box center [424, 67] width 10 height 10
checkbox input "false"
checkbox input "true"
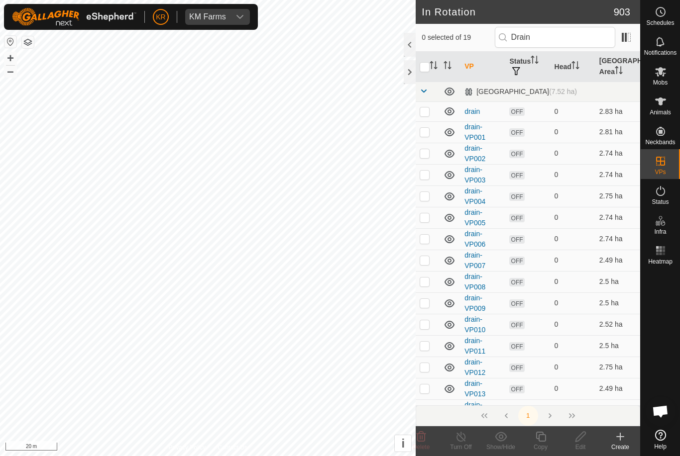
checkbox input "true"
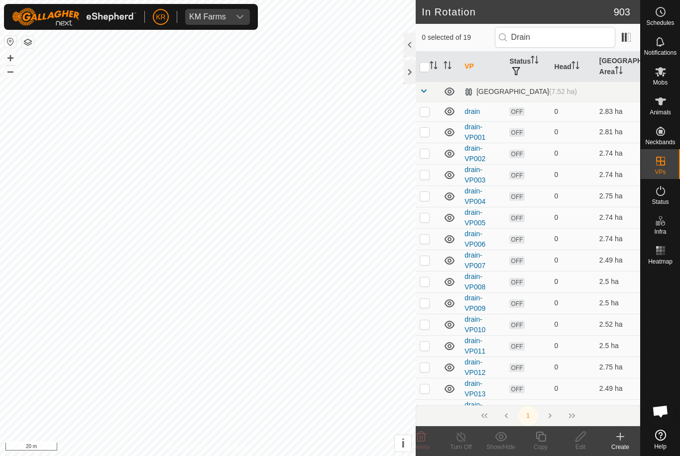
checkbox input "true"
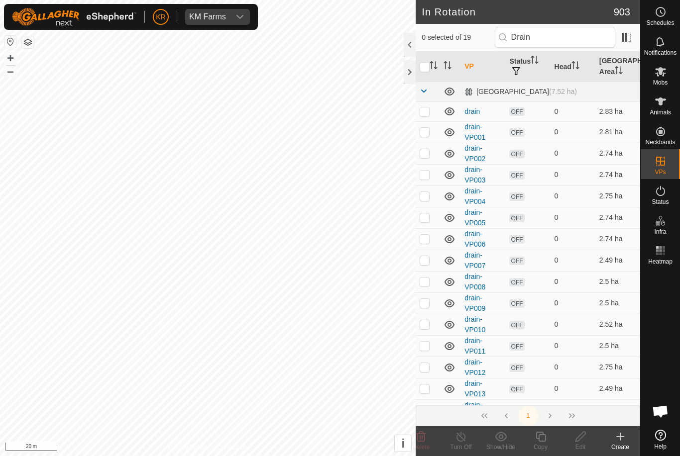
checkbox input "true"
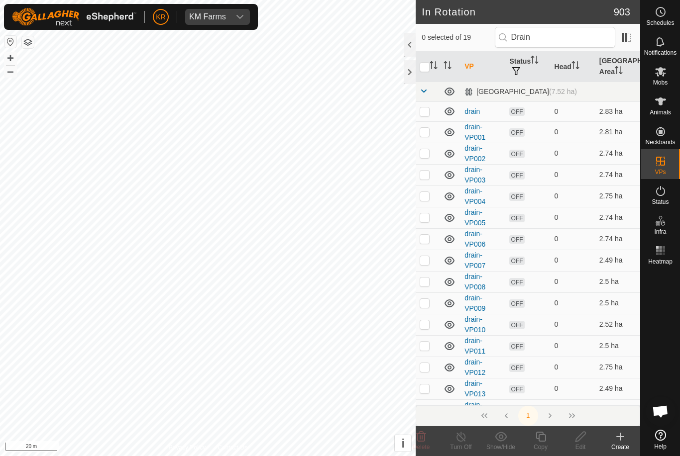
checkbox input "true"
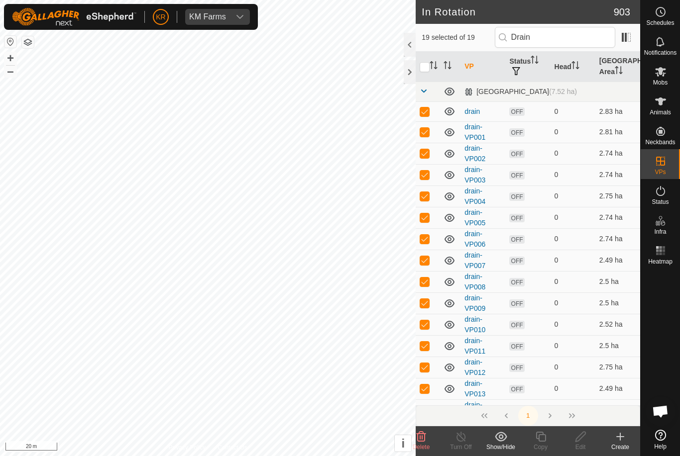
click at [504, 437] on icon at bounding box center [501, 437] width 12 height 12
click at [532, 414] on span "Move to 'In Storage'" at bounding box center [538, 415] width 70 height 12
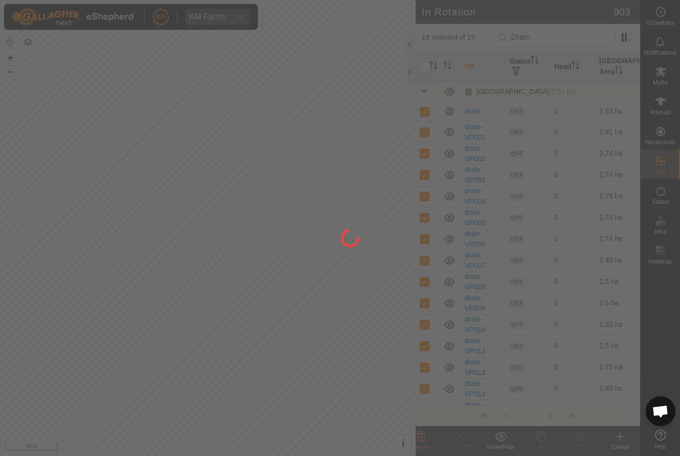
checkbox input "false"
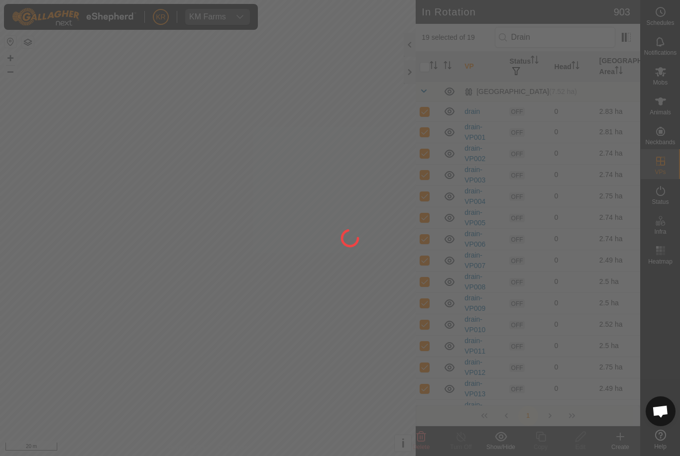
checkbox input "false"
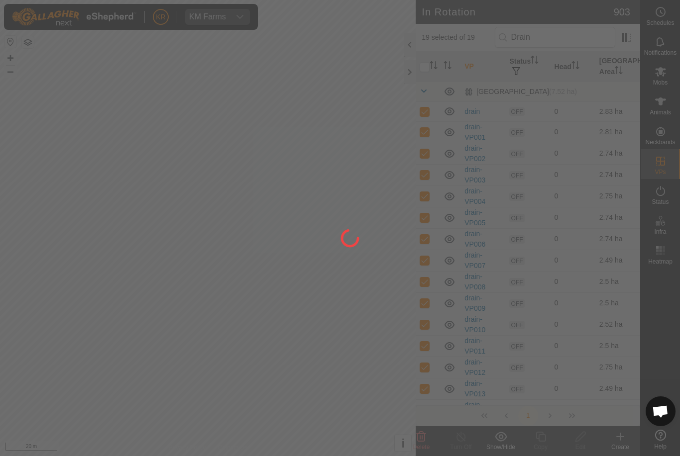
checkbox input "false"
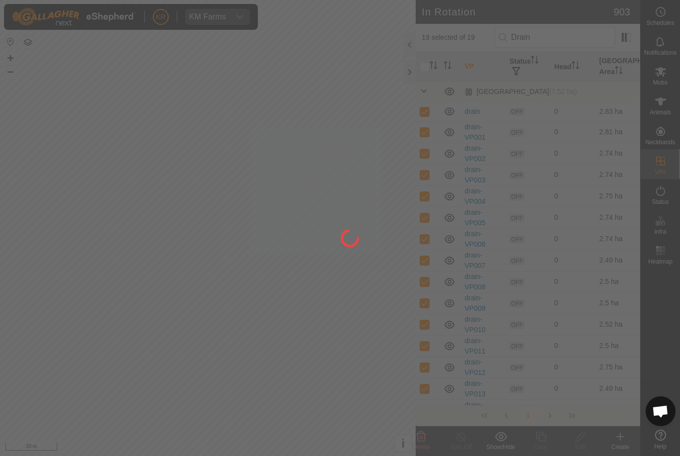
checkbox input "false"
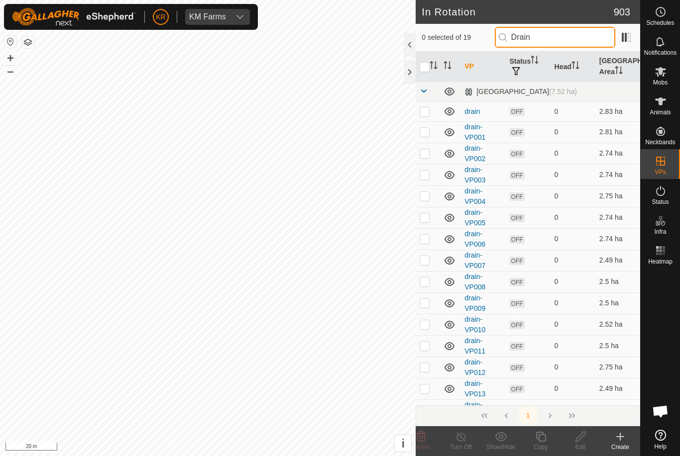
click at [574, 41] on input "Drain" at bounding box center [555, 37] width 120 height 21
type input "D"
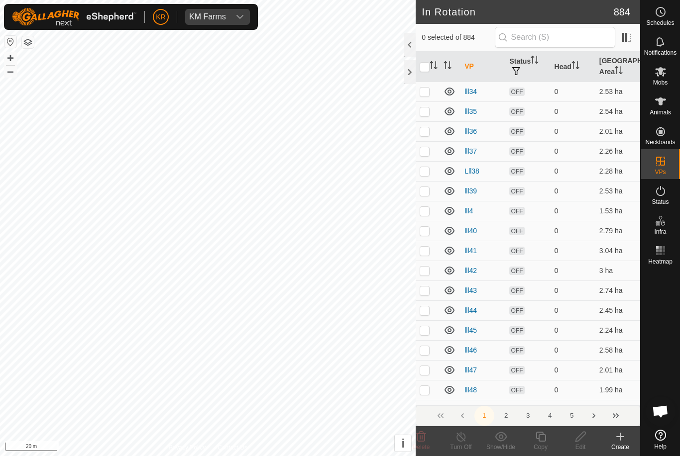
scroll to position [3595, 0]
click at [572, 33] on input "text" at bounding box center [555, 37] width 120 height 21
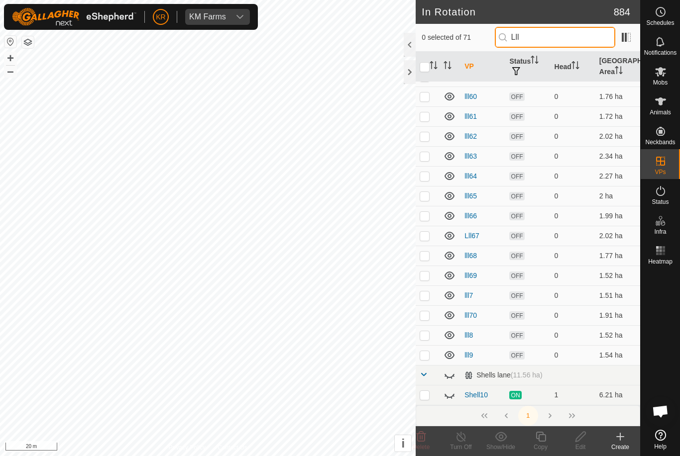
scroll to position [0, 0]
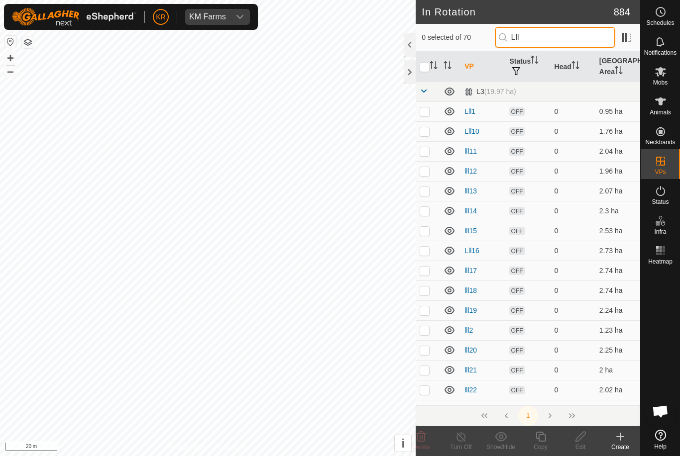
type input "Lll"
click at [424, 68] on input "checkbox" at bounding box center [424, 67] width 10 height 10
checkbox input "true"
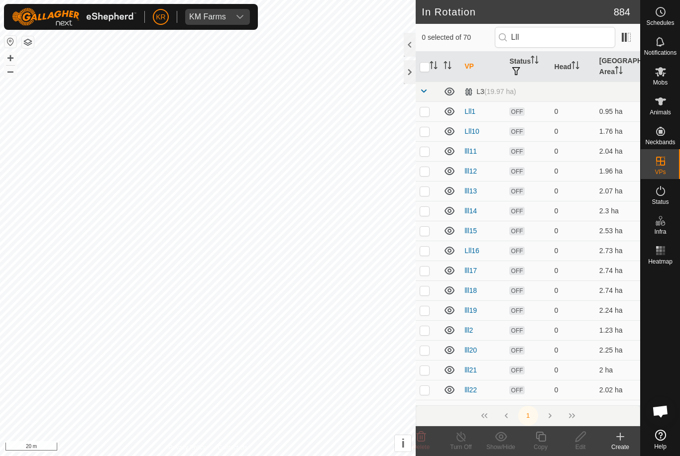
checkbox input "true"
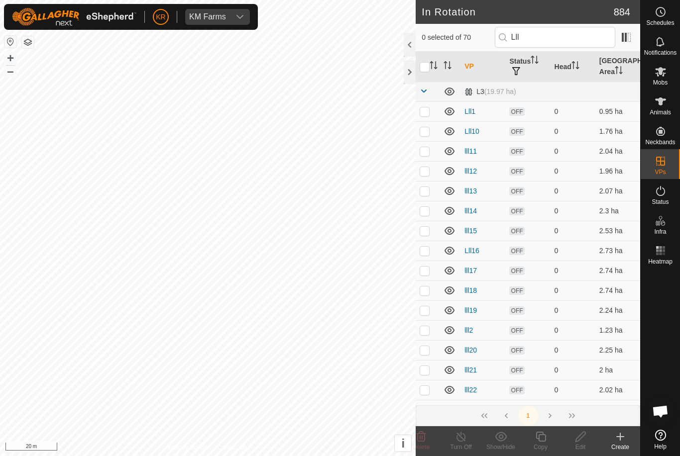
checkbox input "true"
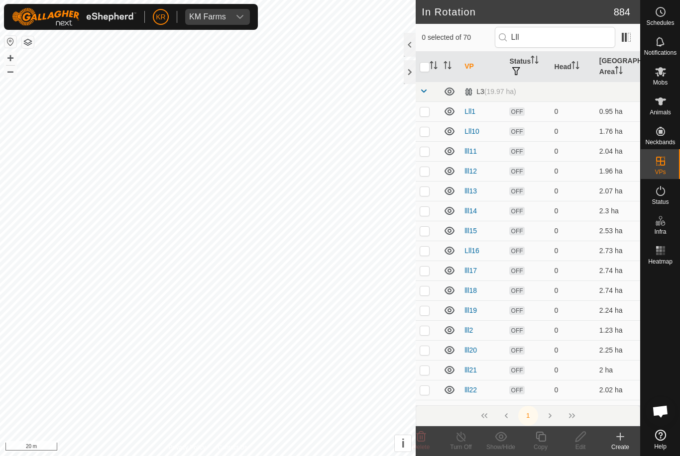
checkbox input "true"
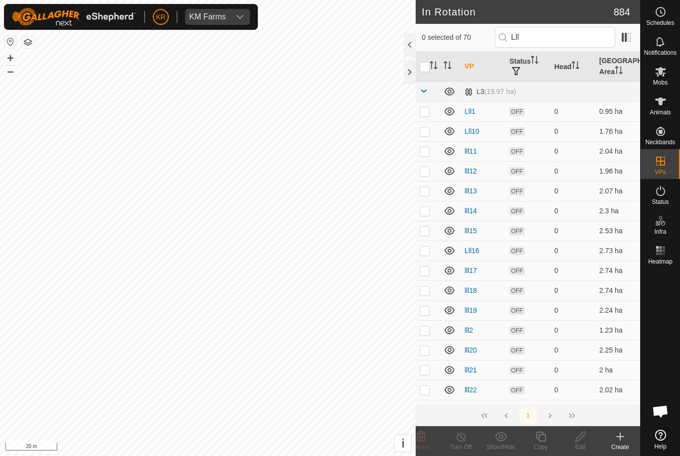
checkbox input "true"
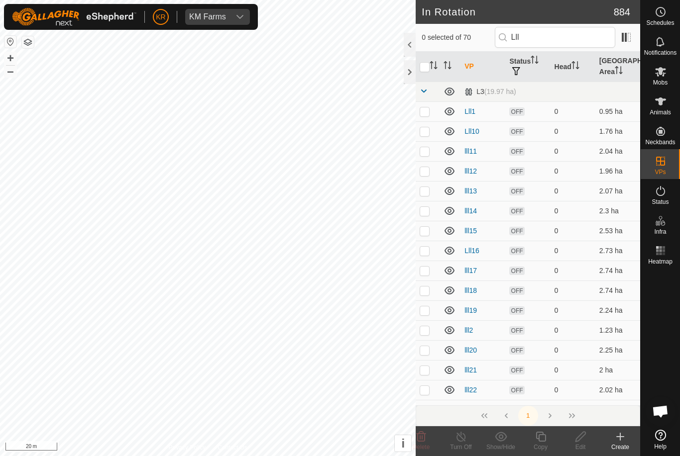
checkbox input "true"
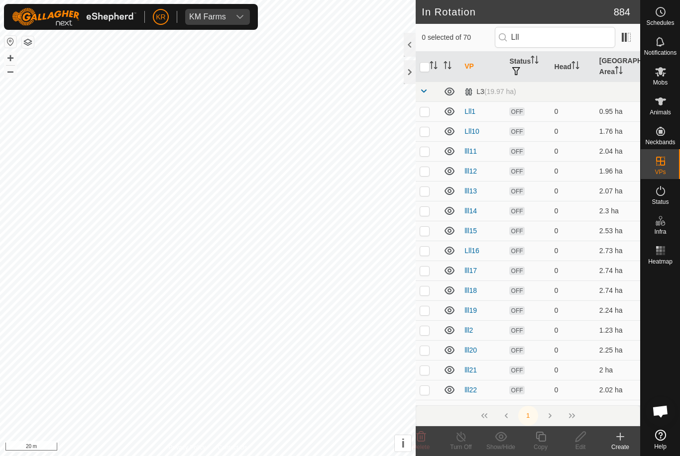
checkbox input "true"
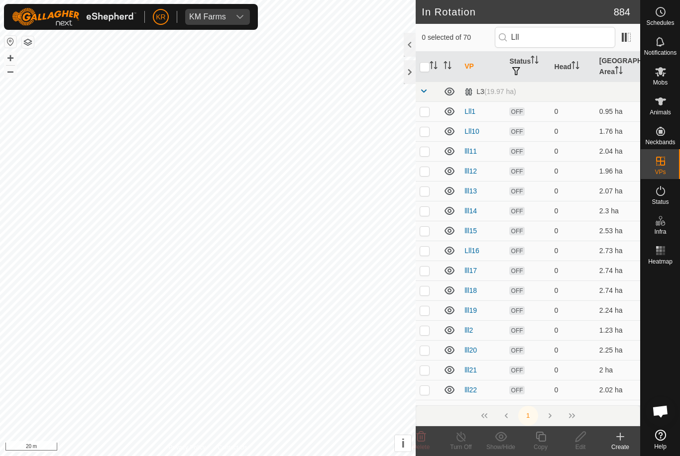
checkbox input "true"
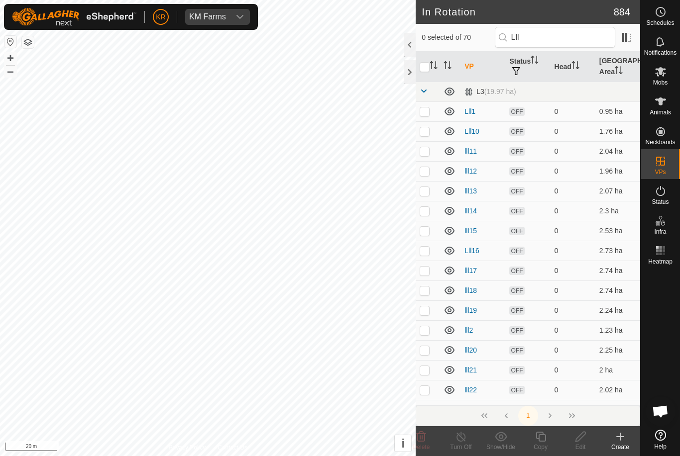
checkbox input "true"
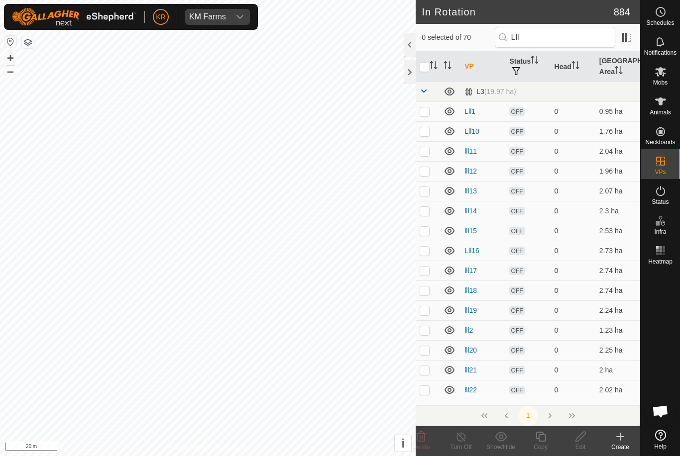
checkbox input "true"
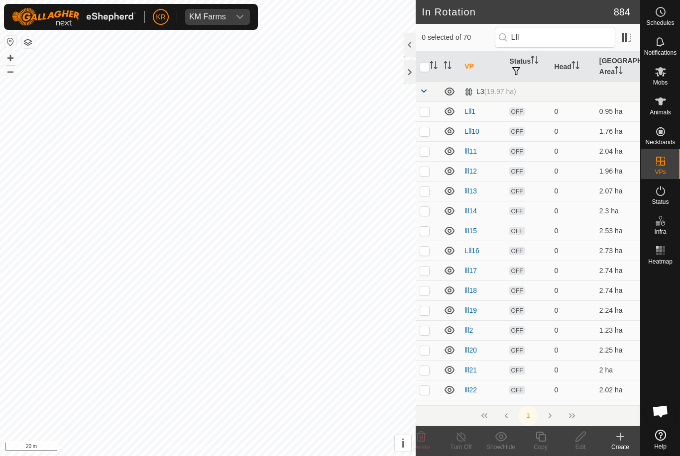
checkbox input "true"
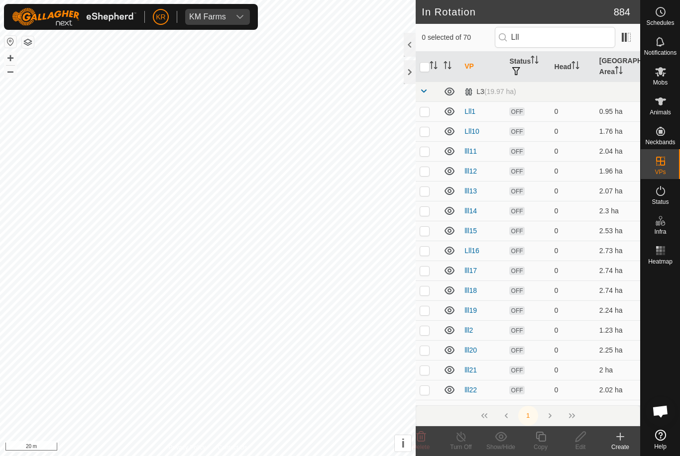
checkbox input "true"
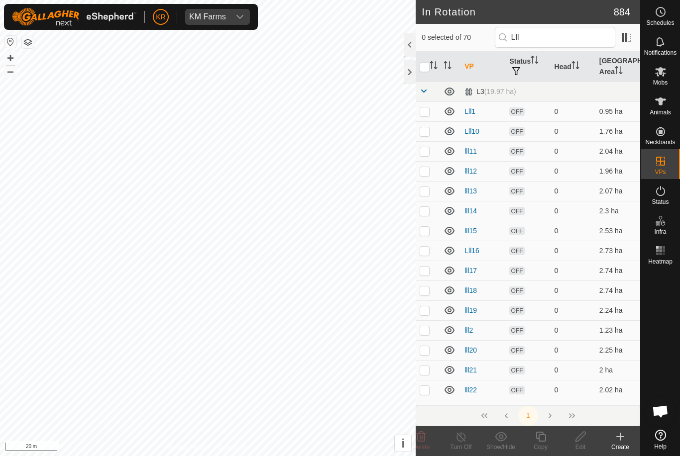
checkbox input "true"
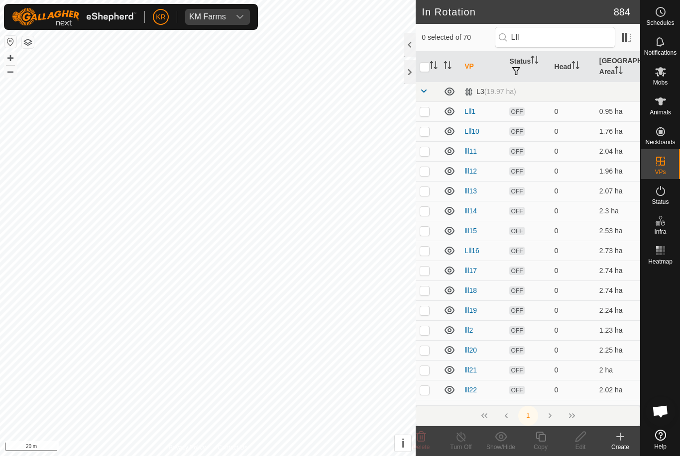
checkbox input "true"
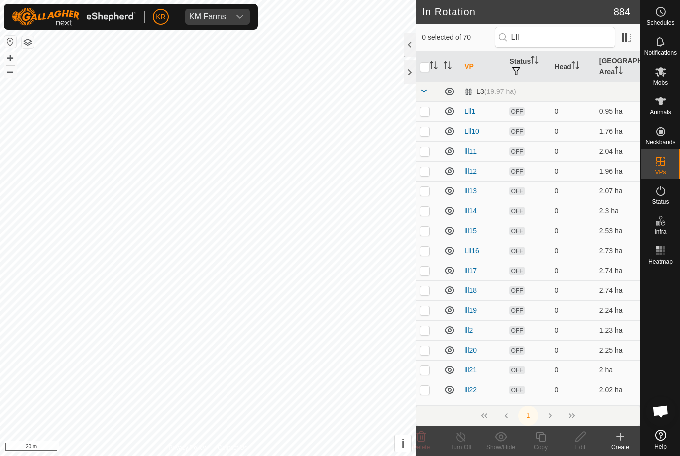
checkbox input "true"
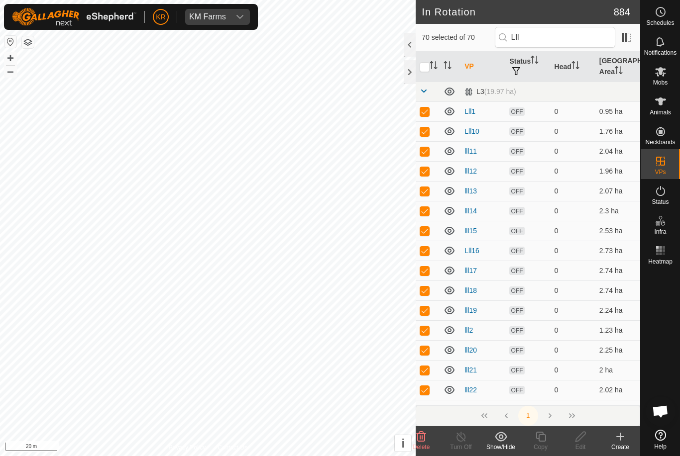
click at [507, 439] on show-hide-svg-icon at bounding box center [501, 437] width 40 height 12
click at [544, 410] on span "Move to 'In Storage'" at bounding box center [538, 415] width 70 height 12
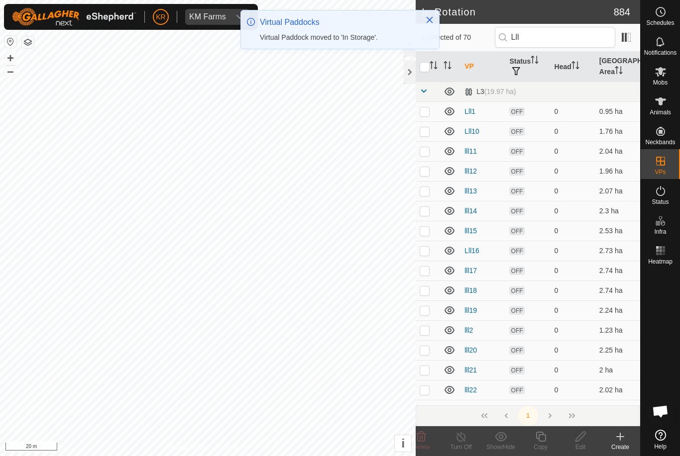
checkbox input "false"
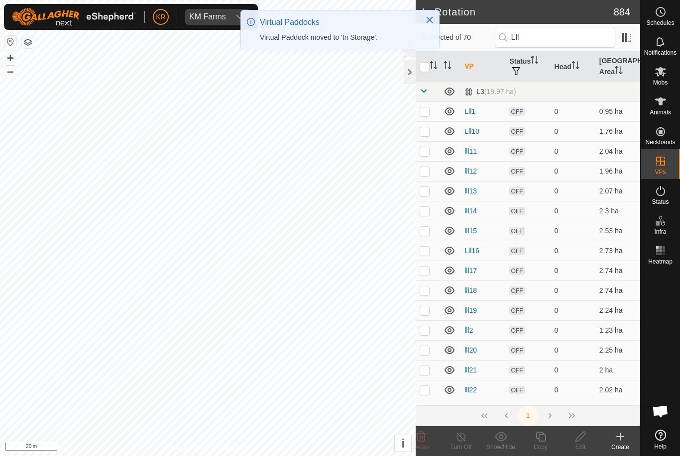
checkbox input "false"
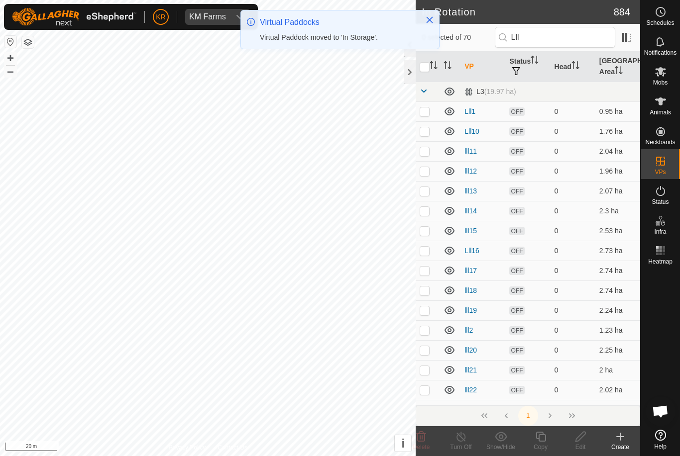
checkbox input "false"
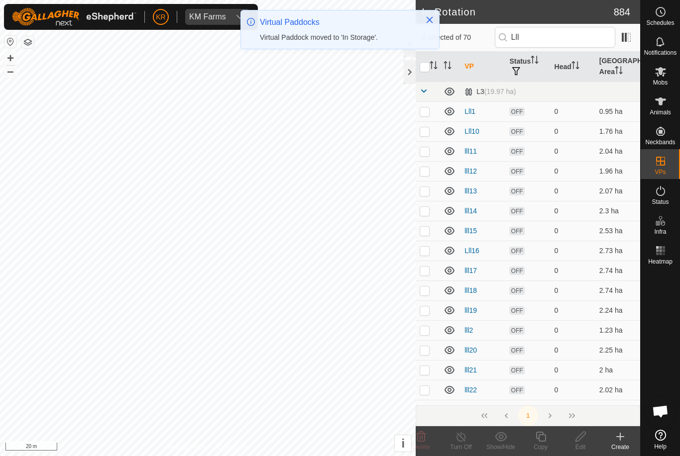
checkbox input "false"
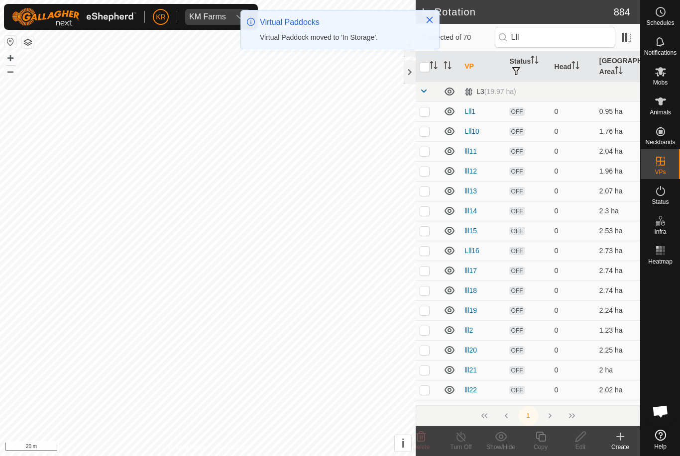
checkbox input "false"
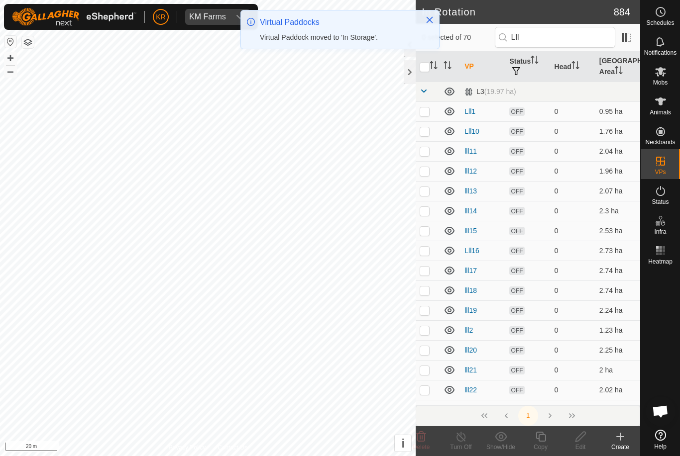
checkbox input "false"
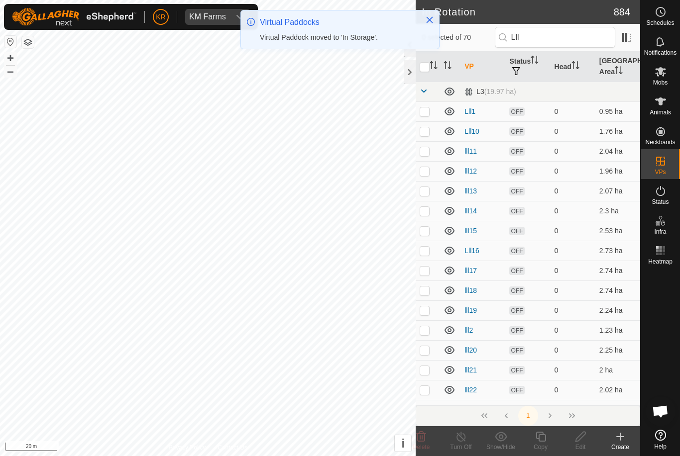
checkbox input "false"
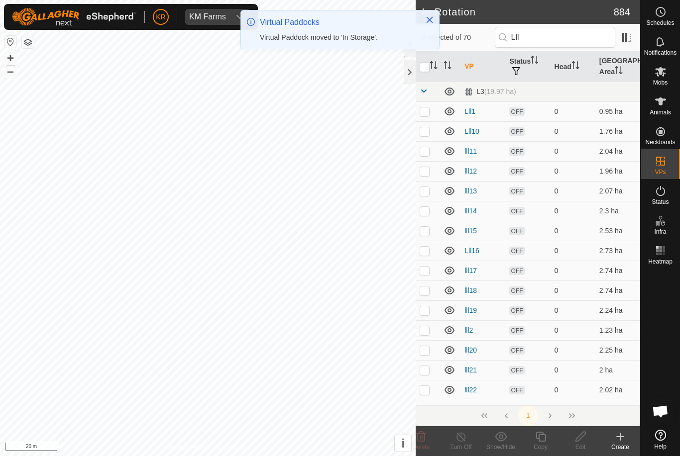
checkbox input "false"
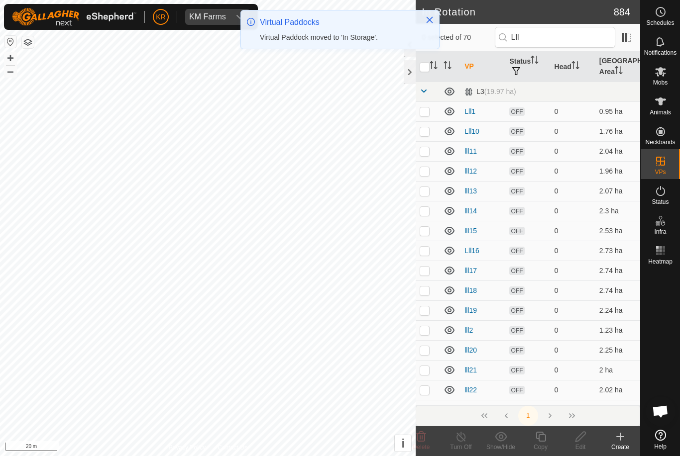
checkbox input "false"
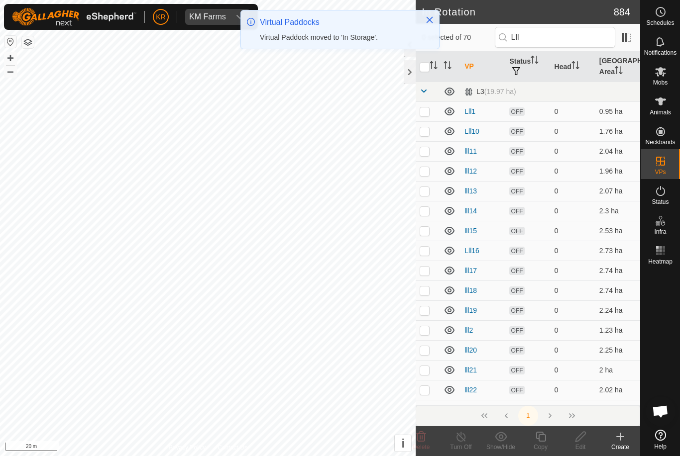
checkbox input "false"
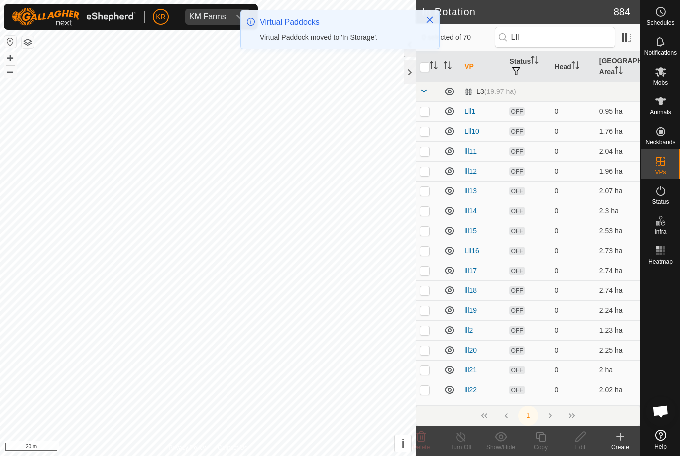
checkbox input "false"
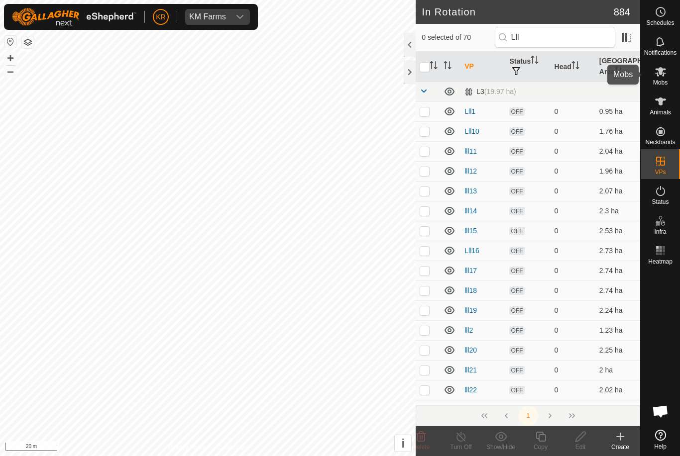
click at [661, 73] on icon at bounding box center [660, 71] width 11 height 9
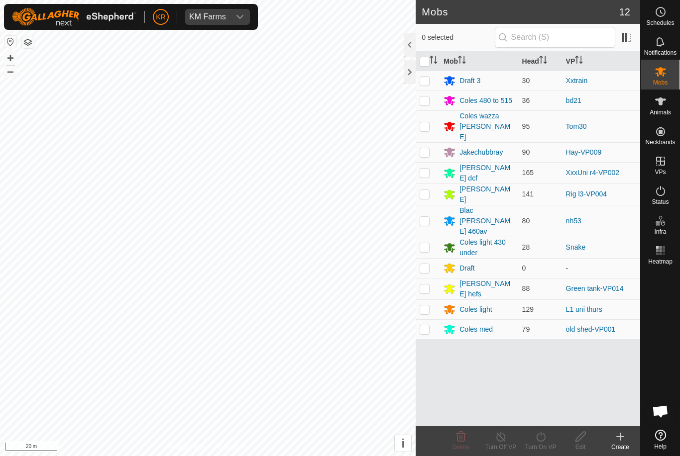
click at [426, 82] on p-checkbox at bounding box center [424, 81] width 10 height 8
click at [542, 446] on div "Turn On VP" at bounding box center [541, 447] width 40 height 9
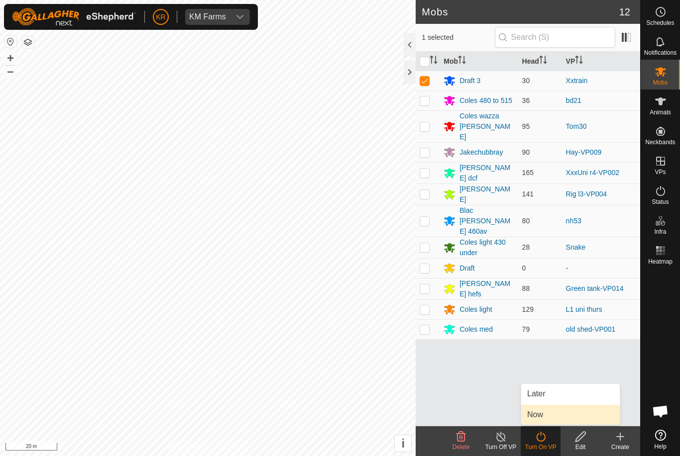
click at [551, 414] on link "Now" at bounding box center [570, 415] width 99 height 20
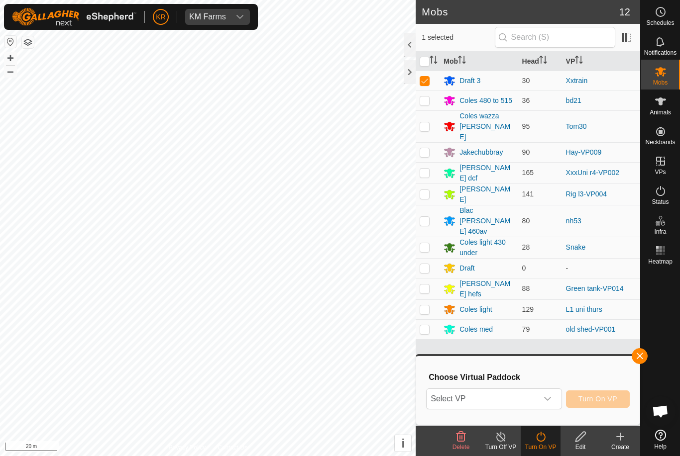
click at [514, 402] on span "Select VP" at bounding box center [481, 399] width 110 height 20
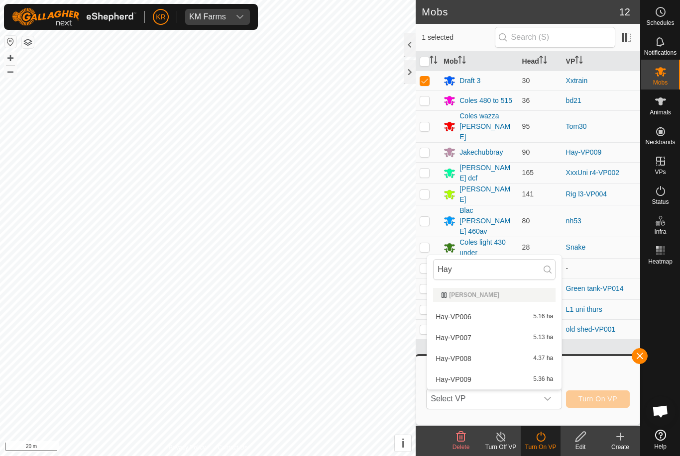
click at [479, 379] on div "Hay-VP009 5.36 ha" at bounding box center [494, 380] width 122 height 12
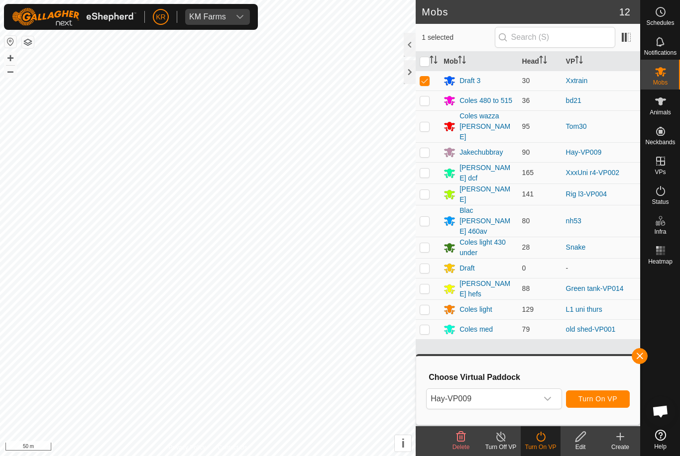
click at [599, 397] on span "Turn On VP" at bounding box center [597, 399] width 39 height 8
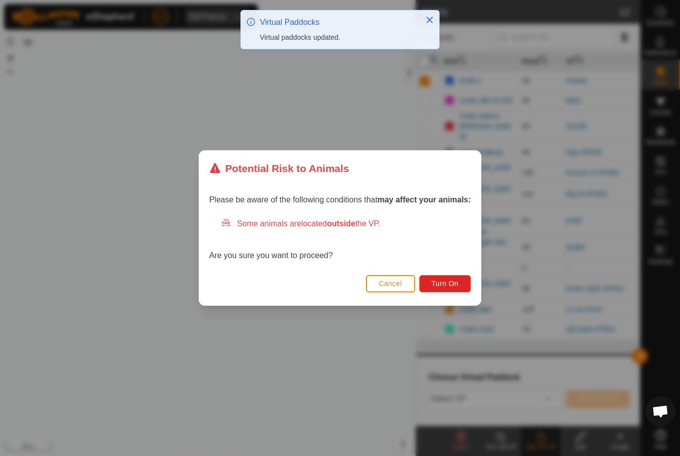
click at [442, 286] on span "Turn On" at bounding box center [444, 284] width 27 height 8
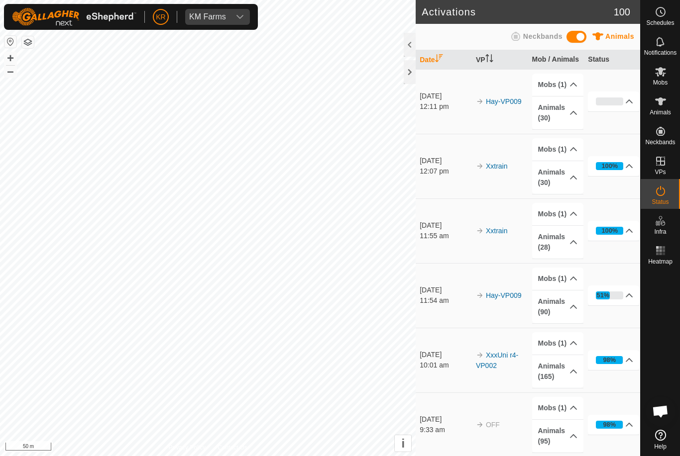
click at [674, 77] on div "Mobs" at bounding box center [659, 75] width 39 height 30
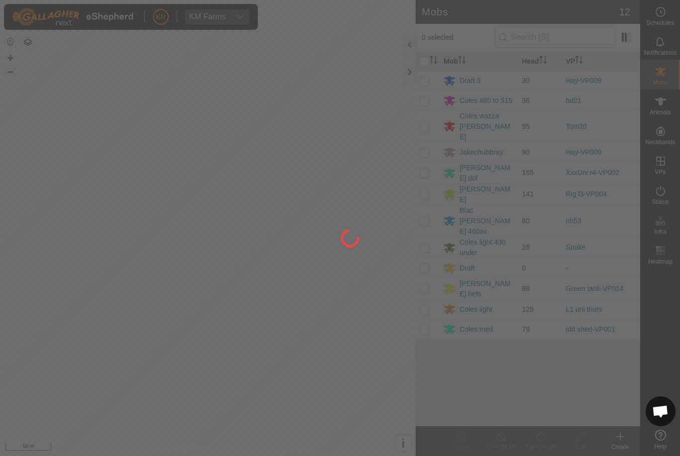
click at [667, 160] on div at bounding box center [340, 228] width 680 height 456
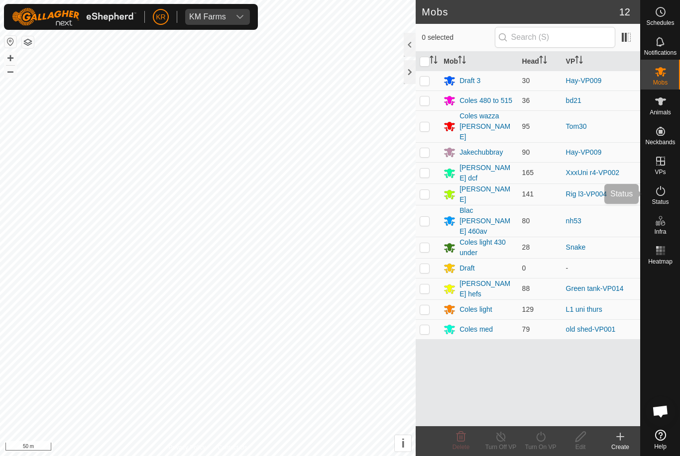
click at [665, 197] on es-activation-svg-icon at bounding box center [660, 191] width 18 height 16
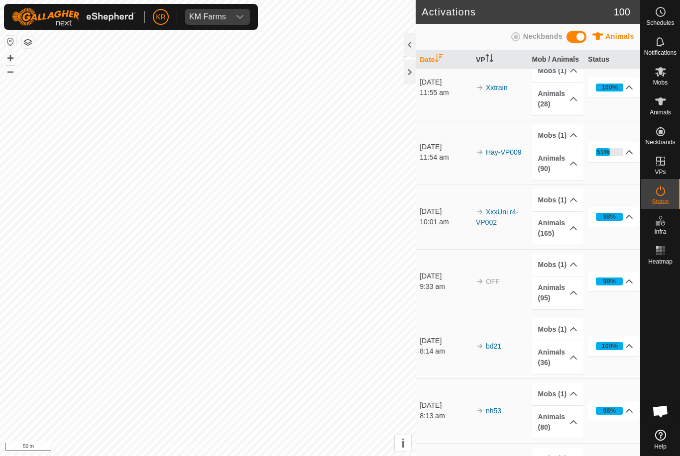
scroll to position [144, 0]
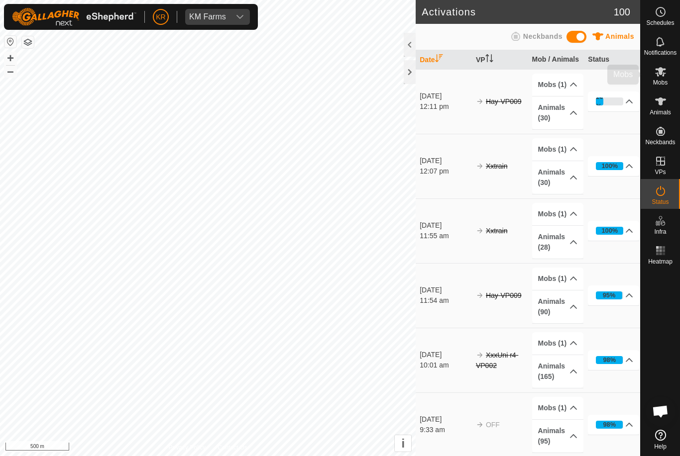
click at [661, 77] on icon at bounding box center [660, 72] width 12 height 12
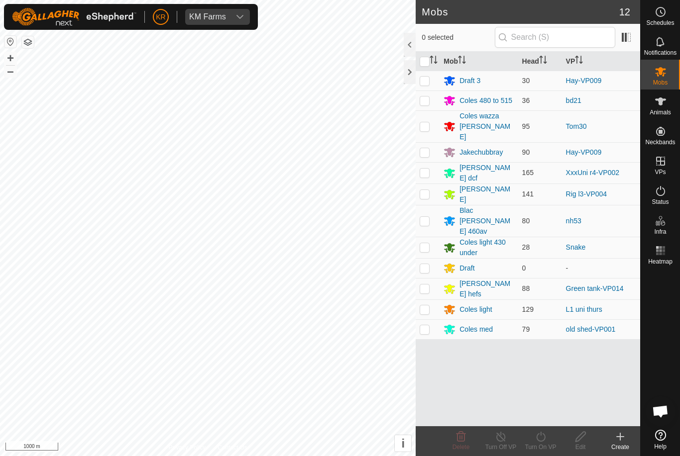
click at [667, 74] on es-mob-svg-icon at bounding box center [660, 72] width 18 height 16
click at [668, 196] on es-activation-svg-icon at bounding box center [660, 191] width 18 height 16
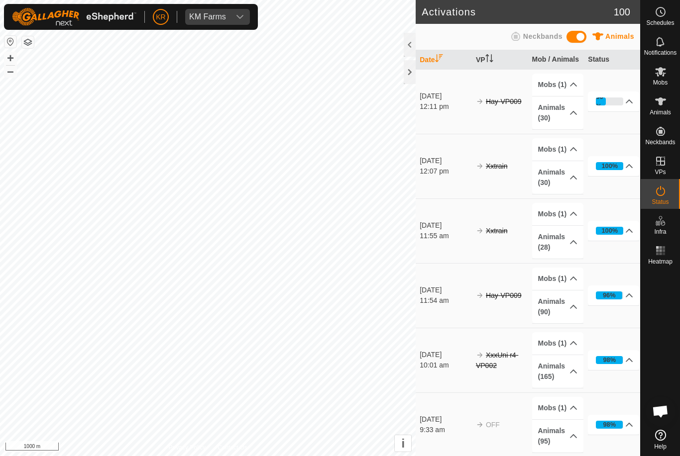
click at [664, 192] on icon at bounding box center [660, 191] width 9 height 10
click at [664, 81] on span "Mobs" at bounding box center [660, 83] width 14 height 6
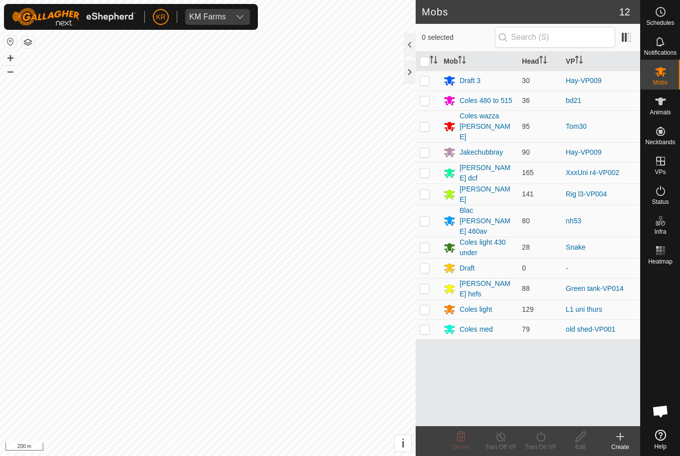
click at [504, 279] on div "[PERSON_NAME] hefs" at bounding box center [478, 289] width 70 height 21
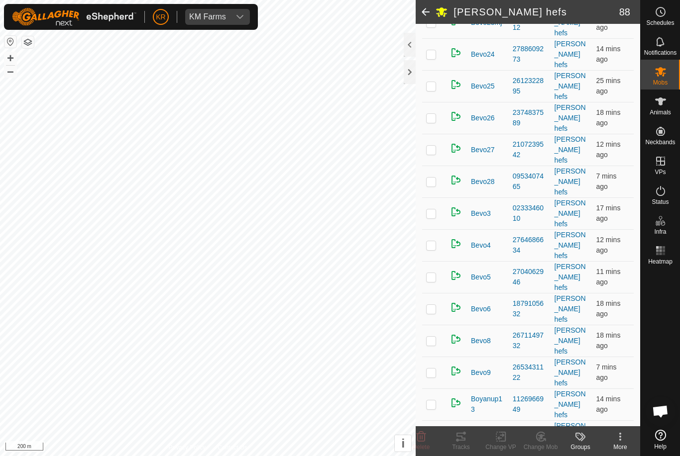
scroll to position [1628, 0]
click at [661, 74] on icon at bounding box center [660, 71] width 11 height 9
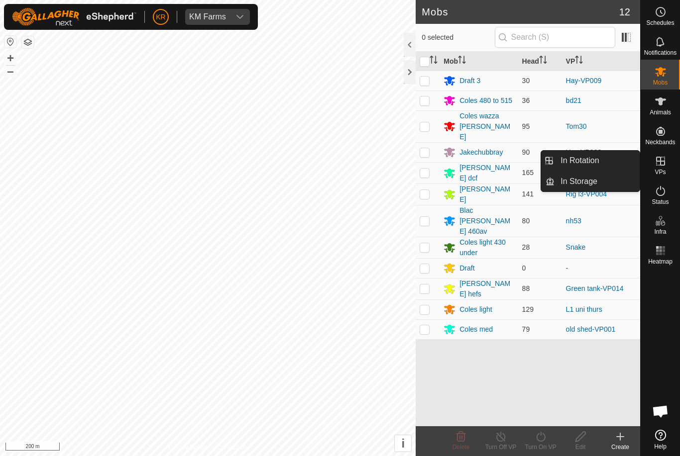
click at [592, 162] on span "In Rotation" at bounding box center [579, 161] width 38 height 12
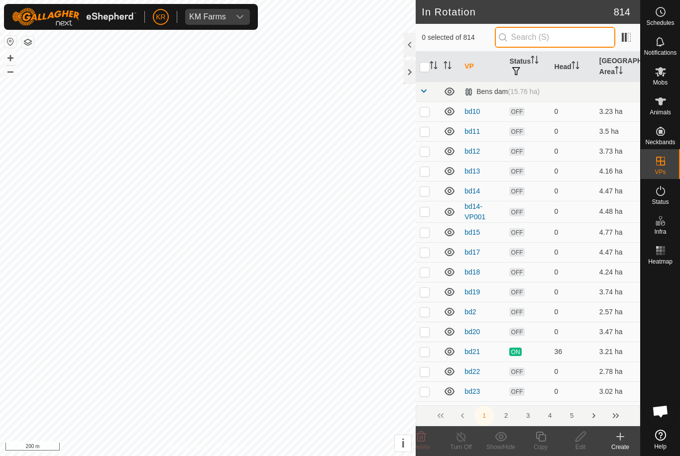
click at [561, 40] on input "text" at bounding box center [555, 37] width 120 height 21
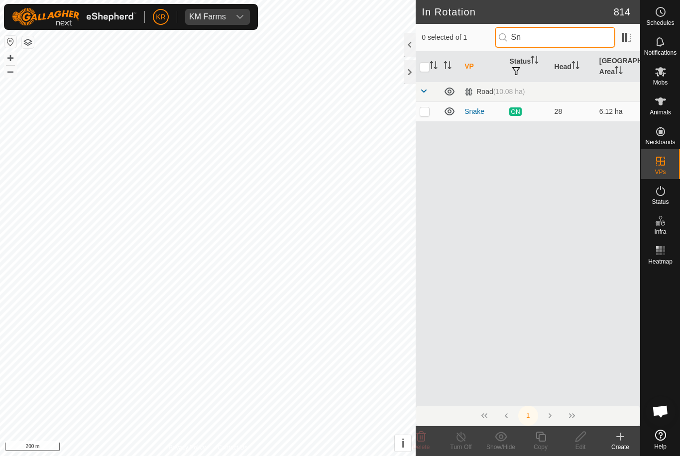
type input "Sn"
click at [427, 116] on td at bounding box center [428, 112] width 24 height 20
checkbox input "true"
click at [540, 437] on icon at bounding box center [540, 437] width 12 height 12
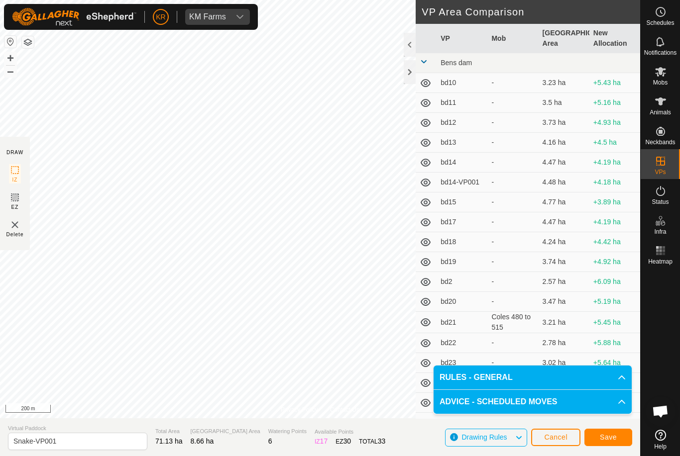
click at [604, 438] on span "Save" at bounding box center [608, 437] width 17 height 8
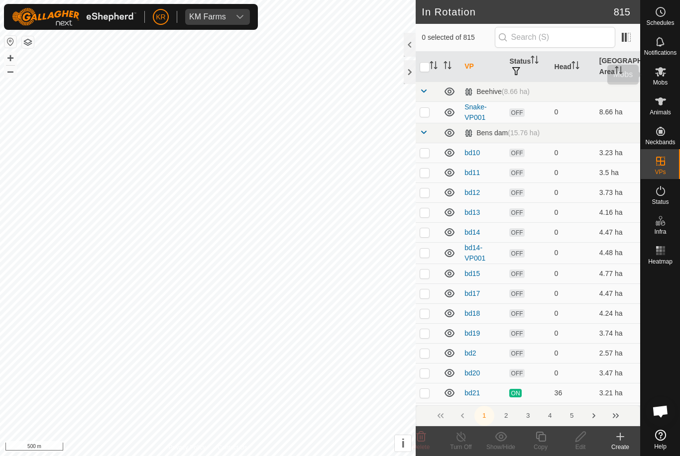
click at [661, 80] on span "Mobs" at bounding box center [660, 83] width 14 height 6
